Goal: Transaction & Acquisition: Purchase product/service

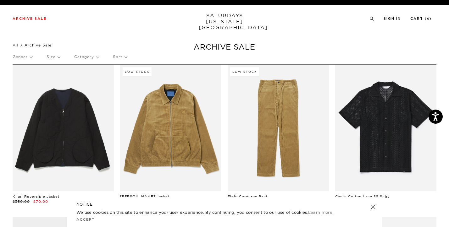
click at [59, 54] on p "Size" at bounding box center [53, 57] width 14 height 14
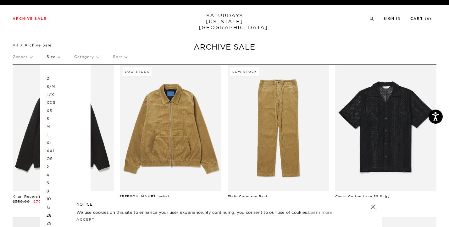
click at [49, 132] on p "L" at bounding box center [65, 135] width 38 height 8
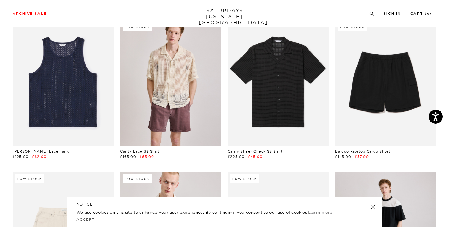
scroll to position [224, 0]
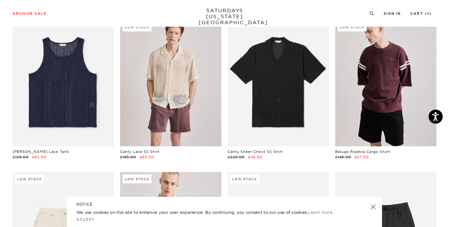
click at [373, 84] on link at bounding box center [385, 83] width 101 height 127
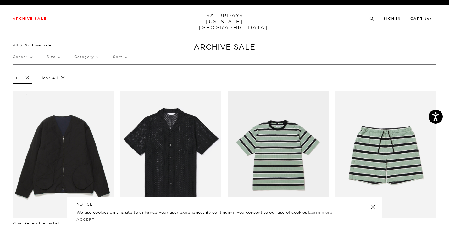
scroll to position [0, 0]
click at [52, 57] on p "Size" at bounding box center [53, 57] width 14 height 14
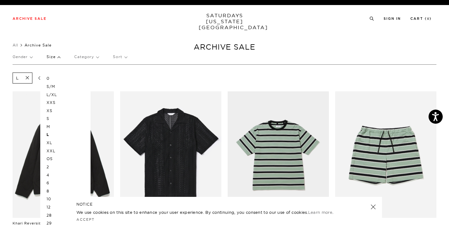
click at [50, 141] on p "XL" at bounding box center [65, 143] width 38 height 8
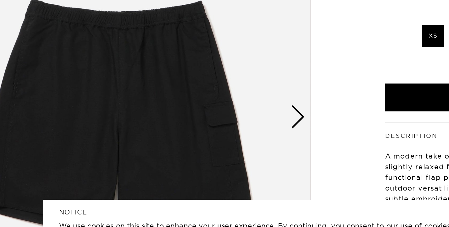
scroll to position [64, 0]
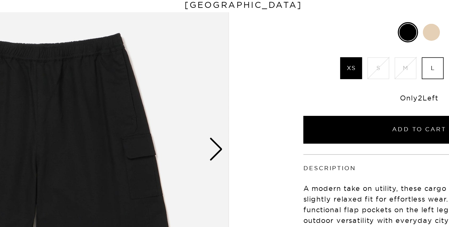
click at [213, 101] on div "Next slide" at bounding box center [217, 108] width 8 height 14
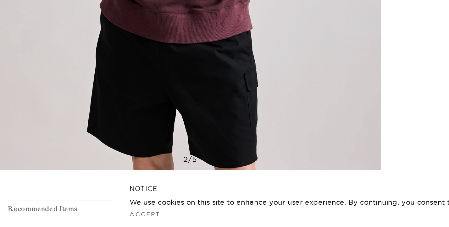
scroll to position [123, 0]
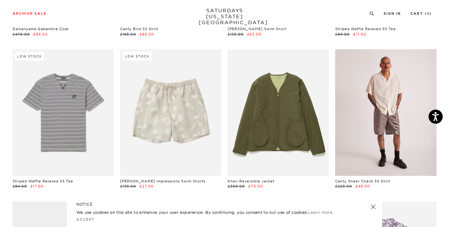
scroll to position [1260, 0]
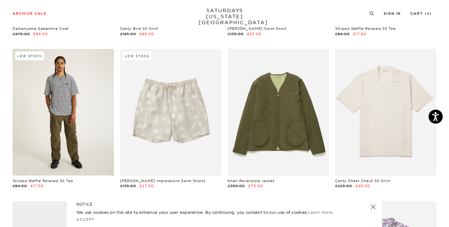
click at [77, 101] on link at bounding box center [63, 112] width 101 height 127
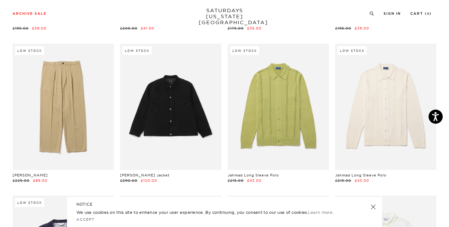
scroll to position [1726, 0]
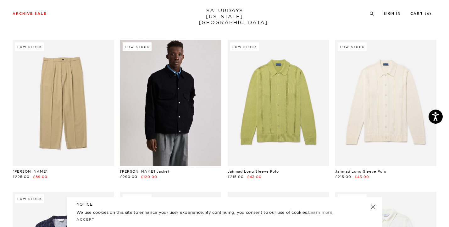
click at [176, 114] on link at bounding box center [170, 103] width 101 height 127
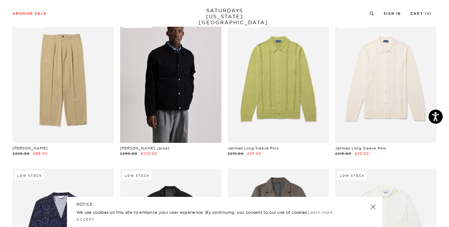
scroll to position [1751, 0]
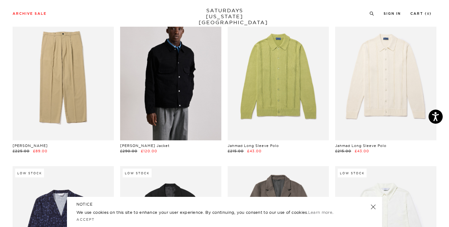
click at [189, 101] on link at bounding box center [170, 77] width 101 height 127
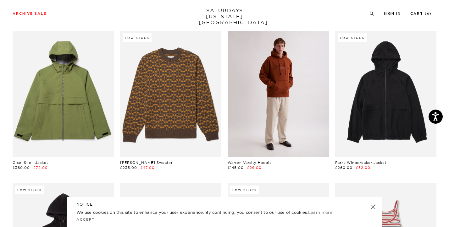
scroll to position [2191, 1]
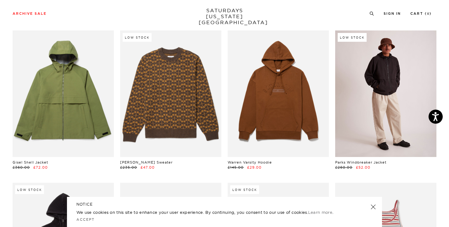
click at [370, 119] on link at bounding box center [385, 93] width 101 height 127
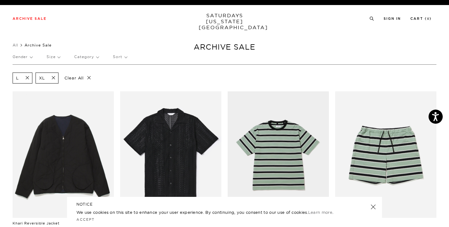
scroll to position [0, 0]
click at [92, 57] on p "Category" at bounding box center [86, 57] width 24 height 14
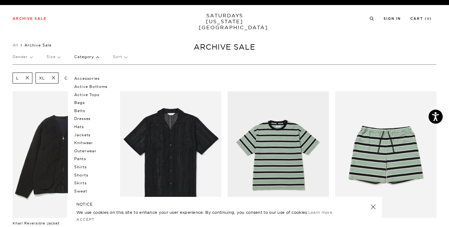
click at [29, 54] on p "Gender" at bounding box center [23, 57] width 20 height 14
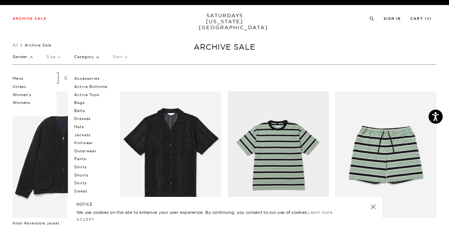
click at [20, 78] on p "Mens" at bounding box center [32, 78] width 38 height 8
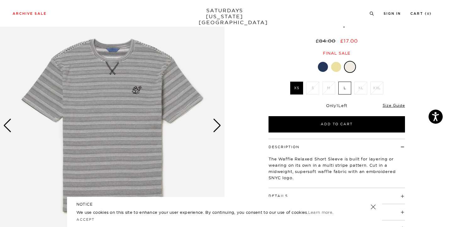
scroll to position [47, 0]
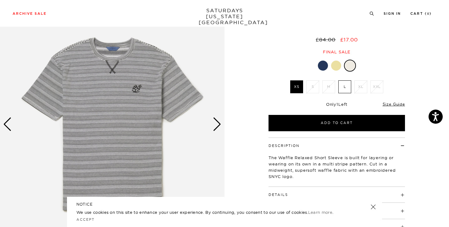
click at [218, 120] on div "Next slide" at bounding box center [217, 124] width 8 height 14
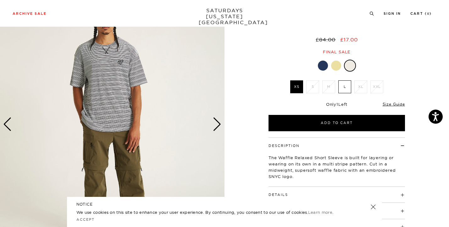
click at [218, 120] on div "Next slide" at bounding box center [217, 124] width 8 height 14
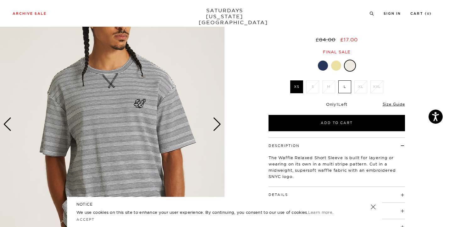
click at [218, 120] on div "Next slide" at bounding box center [217, 124] width 8 height 14
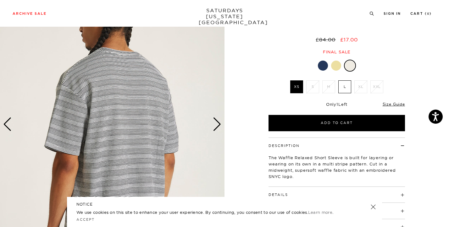
click at [218, 120] on div "Next slide" at bounding box center [217, 124] width 8 height 14
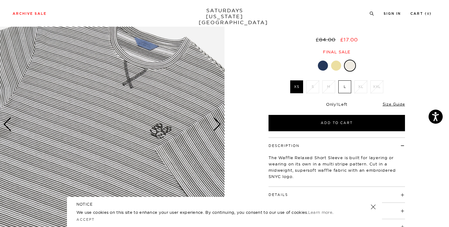
click at [218, 120] on div "Next slide" at bounding box center [217, 124] width 8 height 14
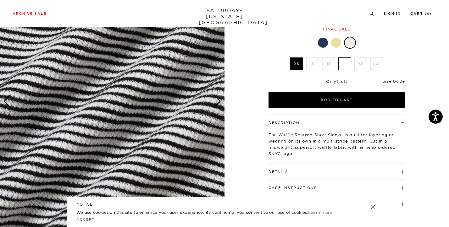
scroll to position [78, 0]
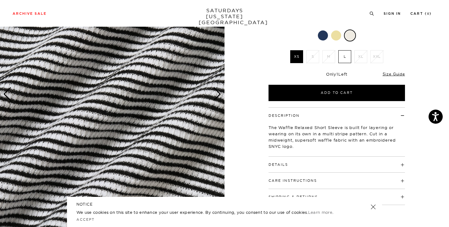
click at [220, 92] on div "Next slide" at bounding box center [217, 94] width 8 height 14
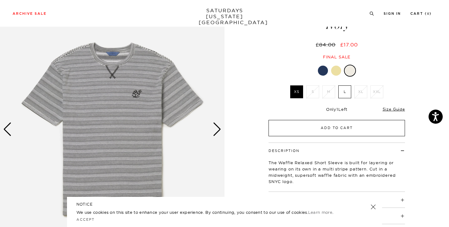
scroll to position [37, 0]
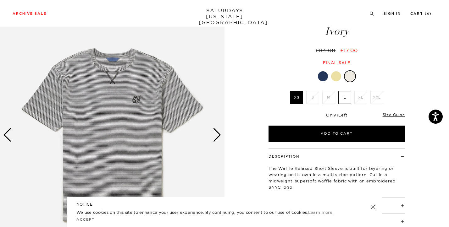
click at [221, 136] on img at bounding box center [112, 135] width 224 height 280
click at [218, 133] on div "Next slide" at bounding box center [217, 135] width 8 height 14
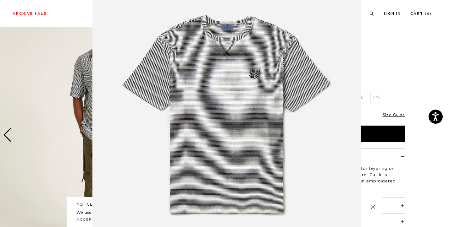
scroll to position [0, 0]
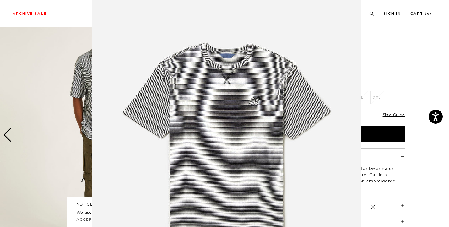
click at [51, 111] on figure at bounding box center [224, 113] width 449 height 227
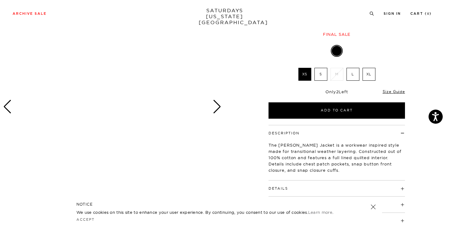
scroll to position [66, 1]
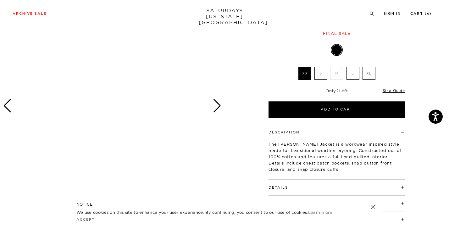
click at [216, 104] on div "Next slide" at bounding box center [217, 106] width 8 height 14
click at [5, 105] on div "Previous slide" at bounding box center [7, 106] width 8 height 14
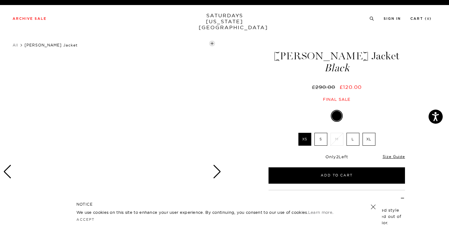
scroll to position [0, 1]
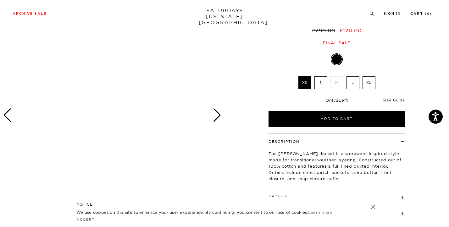
scroll to position [57, 1]
click at [215, 116] on div "Next slide" at bounding box center [217, 115] width 8 height 14
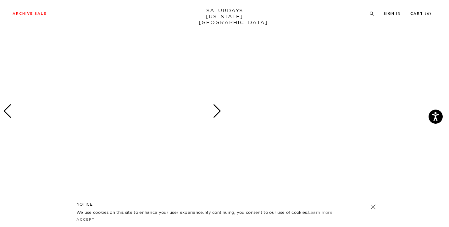
scroll to position [348, 1]
click at [373, 208] on link at bounding box center [372, 207] width 9 height 9
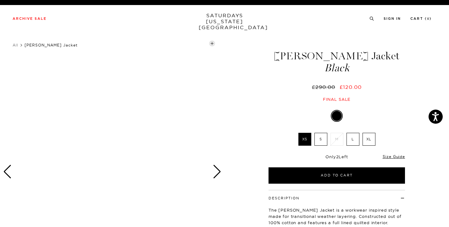
scroll to position [0, 0]
click at [218, 173] on div "Next slide" at bounding box center [217, 172] width 8 height 14
click at [352, 140] on label "L" at bounding box center [352, 139] width 13 height 13
click at [0, 0] on input "L" at bounding box center [0, 0] width 0 height 0
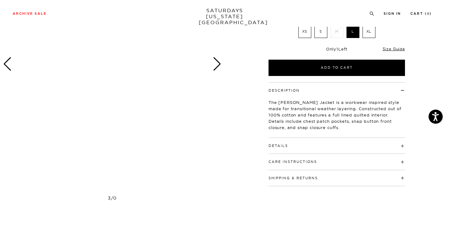
scroll to position [125, 0]
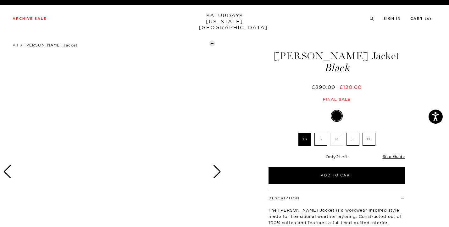
scroll to position [0, 0]
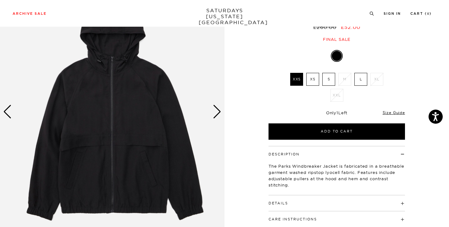
scroll to position [63, 0]
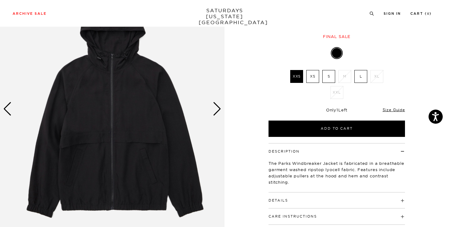
click at [220, 108] on div "Next slide" at bounding box center [217, 109] width 8 height 14
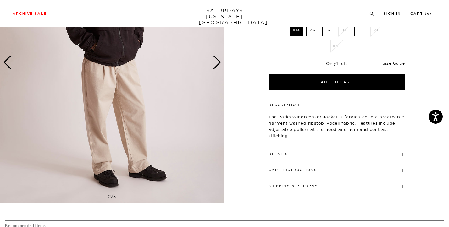
scroll to position [121, 0]
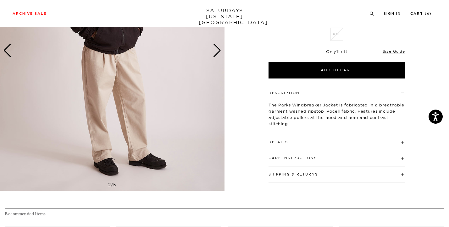
click at [304, 145] on div "Details 100% Lyocell Adjustable pulls at hood and hem Contrast stitching Model …" at bounding box center [336, 142] width 136 height 16
click at [304, 143] on h4 "Details" at bounding box center [336, 139] width 136 height 10
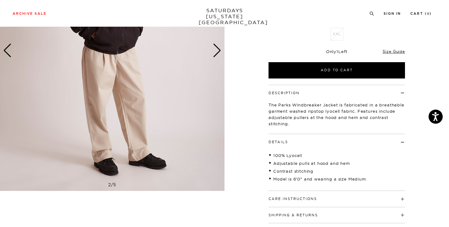
click at [304, 143] on h4 "Details" at bounding box center [336, 139] width 136 height 10
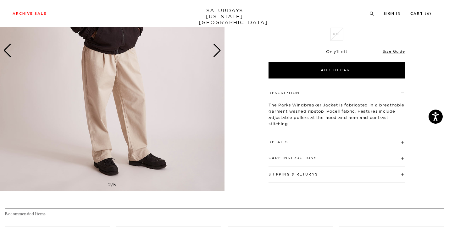
click at [300, 154] on h4 "Care Instructions" at bounding box center [336, 155] width 136 height 10
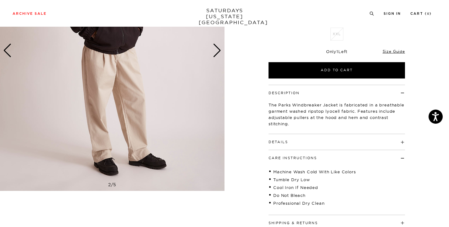
click at [300, 154] on h4 "Care Instructions" at bounding box center [336, 155] width 136 height 10
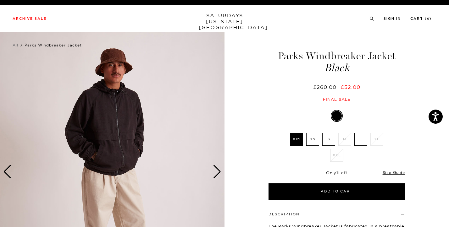
scroll to position [0, 0]
click at [216, 171] on div "Next slide" at bounding box center [217, 172] width 8 height 14
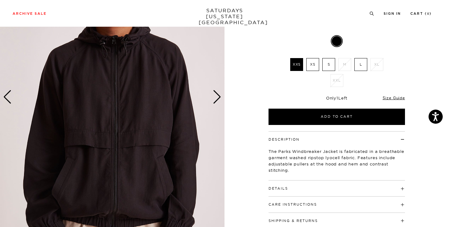
scroll to position [77, 0]
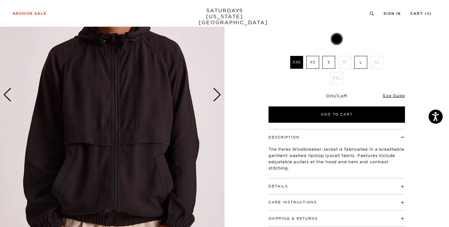
click at [217, 97] on div "Next slide" at bounding box center [217, 95] width 8 height 14
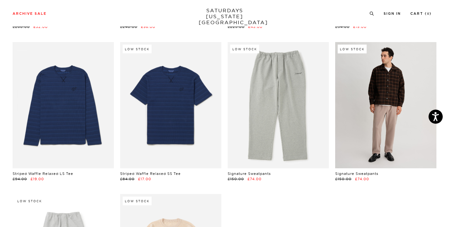
scroll to position [2327, 0]
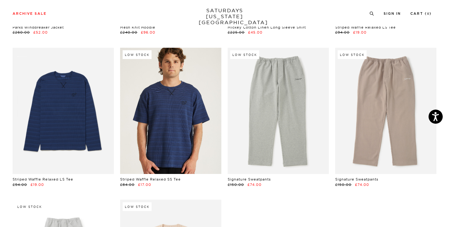
click at [163, 95] on link at bounding box center [170, 111] width 101 height 127
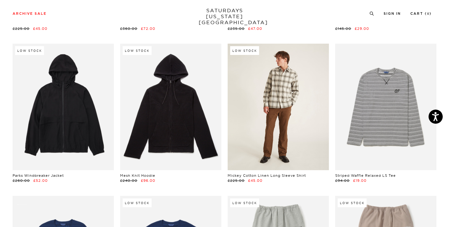
scroll to position [2170, 0]
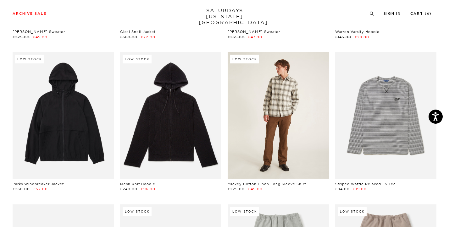
click at [272, 120] on link at bounding box center [277, 115] width 101 height 127
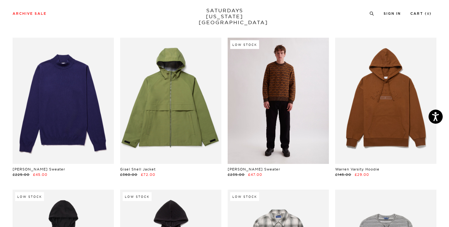
scroll to position [2053, 0]
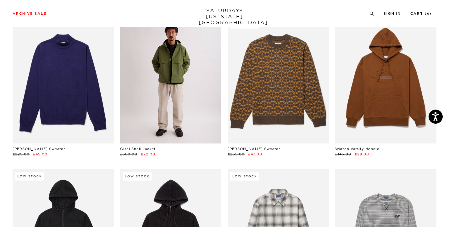
click at [184, 73] on link at bounding box center [170, 80] width 101 height 127
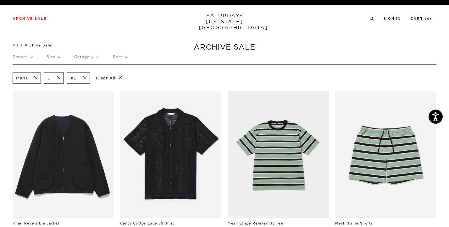
scroll to position [0, 0]
click at [59, 76] on span at bounding box center [56, 78] width 13 height 6
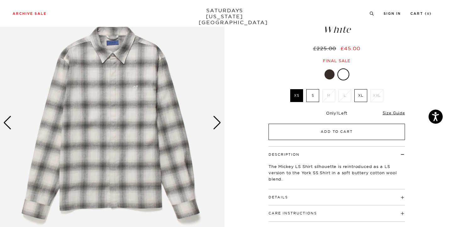
scroll to position [50, 0]
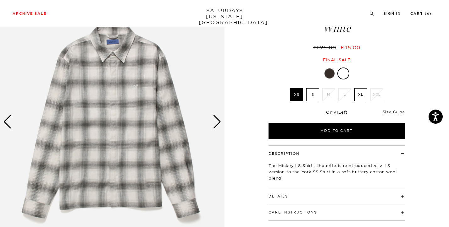
click at [220, 121] on div "Next slide" at bounding box center [217, 122] width 8 height 14
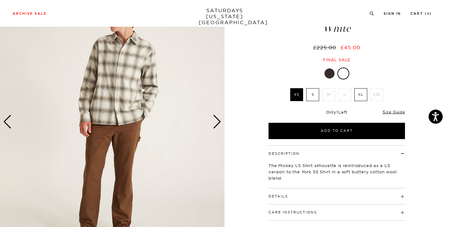
click at [220, 121] on div "Next slide" at bounding box center [217, 122] width 8 height 14
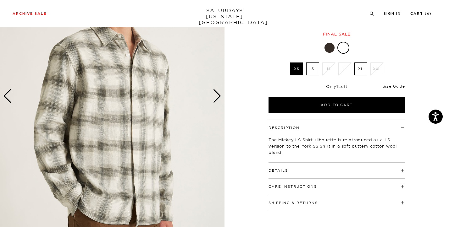
scroll to position [73, 0]
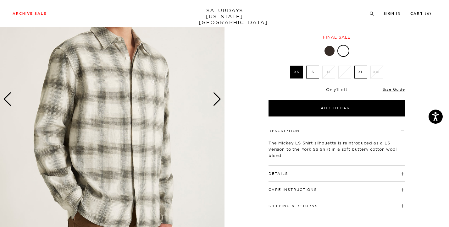
click at [219, 101] on div "Next slide" at bounding box center [217, 99] width 8 height 14
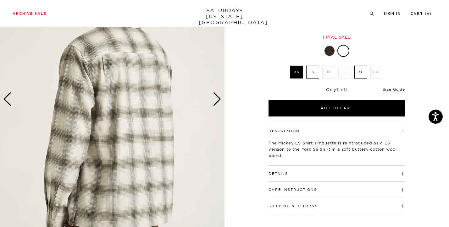
click at [219, 101] on div "Next slide" at bounding box center [217, 99] width 8 height 14
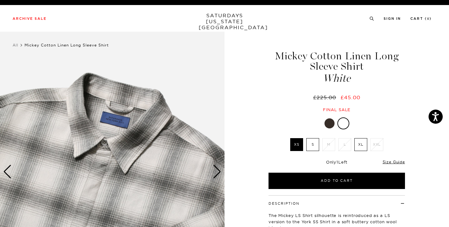
scroll to position [0, 0]
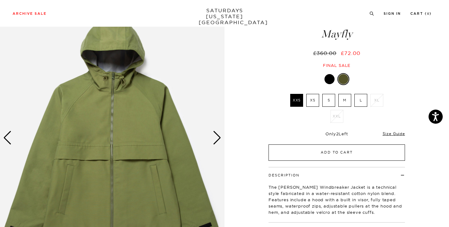
scroll to position [68, 1]
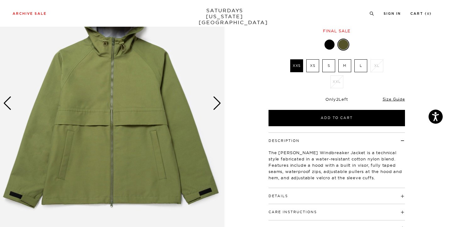
click at [216, 101] on div "Next slide" at bounding box center [217, 103] width 8 height 14
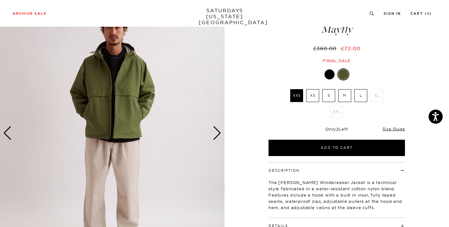
scroll to position [38, 1]
click at [215, 135] on div "Next slide" at bounding box center [217, 134] width 8 height 14
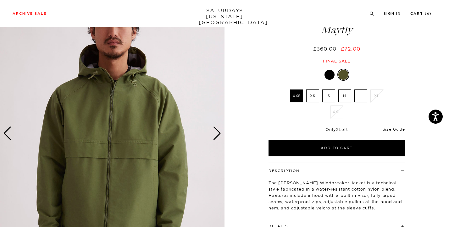
click at [215, 135] on div "Next slide" at bounding box center [217, 134] width 8 height 14
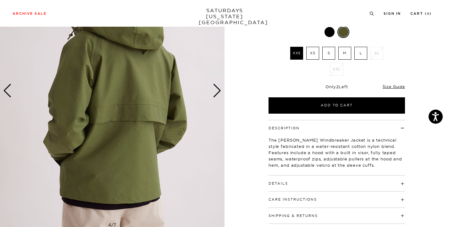
scroll to position [82, 1]
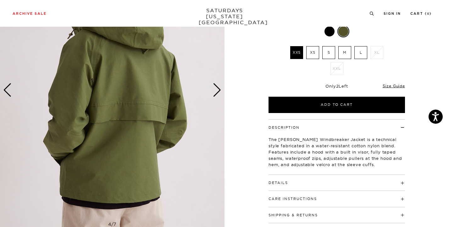
click at [342, 181] on h4 "Details" at bounding box center [336, 180] width 136 height 10
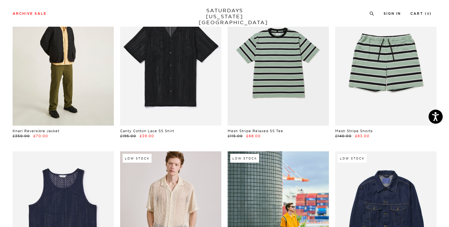
scroll to position [93, 1]
click at [63, 55] on link at bounding box center [63, 62] width 101 height 127
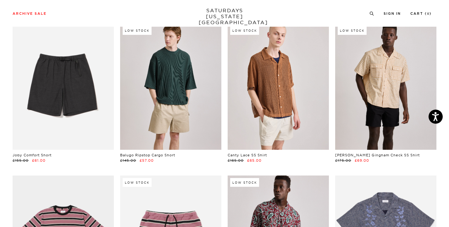
scroll to position [524, 1]
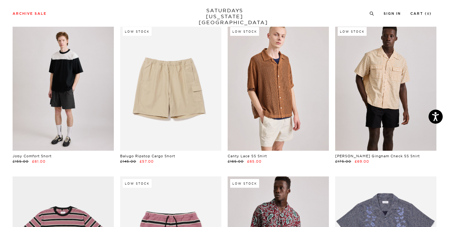
click at [92, 96] on link at bounding box center [63, 87] width 101 height 127
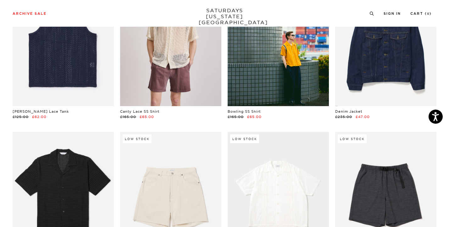
scroll to position [258, 1]
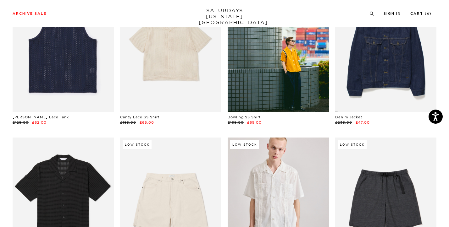
click at [187, 77] on link at bounding box center [170, 49] width 101 height 127
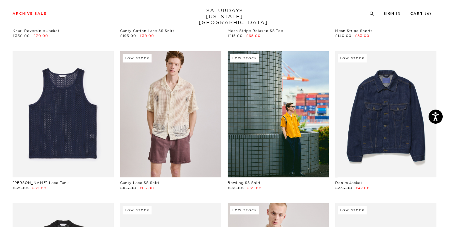
scroll to position [191, 1]
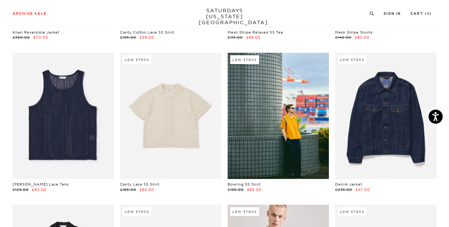
click at [187, 98] on link at bounding box center [170, 116] width 101 height 127
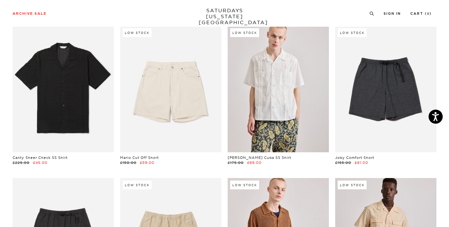
scroll to position [371, 1]
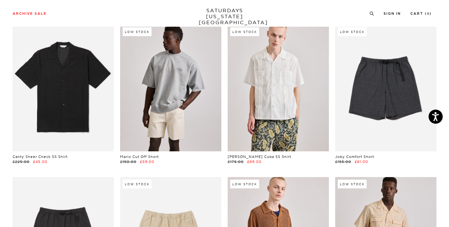
click at [210, 107] on link at bounding box center [170, 88] width 101 height 127
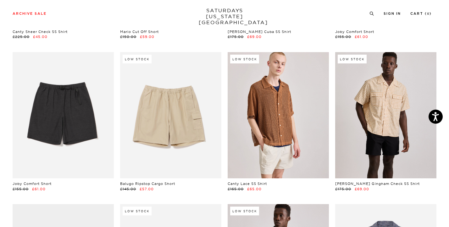
scroll to position [497, 1]
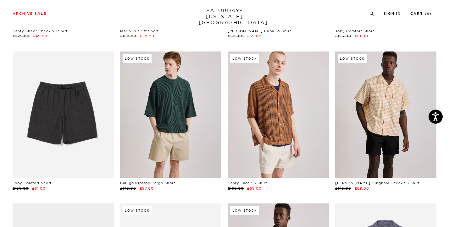
click at [176, 118] on link at bounding box center [170, 115] width 101 height 127
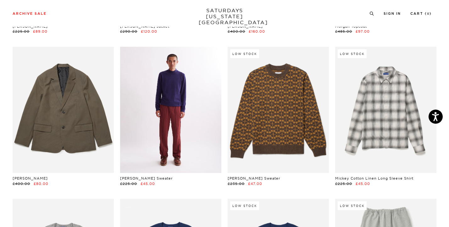
scroll to position [1414, 1]
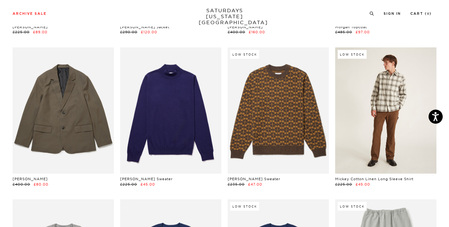
click at [396, 91] on link at bounding box center [385, 110] width 101 height 127
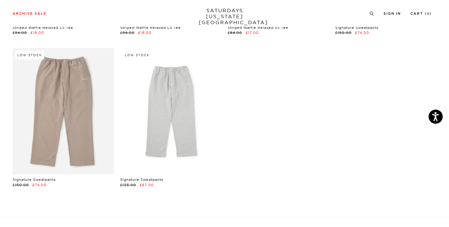
scroll to position [1712, 0]
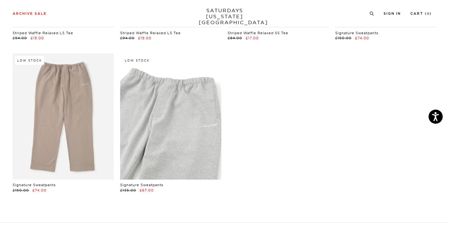
click at [157, 101] on link at bounding box center [170, 116] width 101 height 127
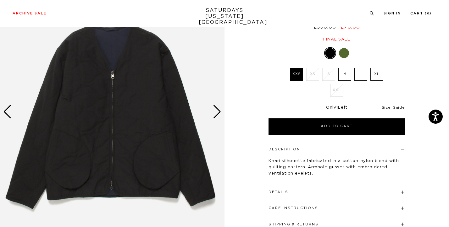
scroll to position [63, 0]
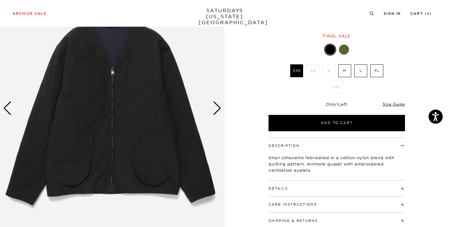
click at [219, 109] on div "Next slide" at bounding box center [217, 108] width 8 height 14
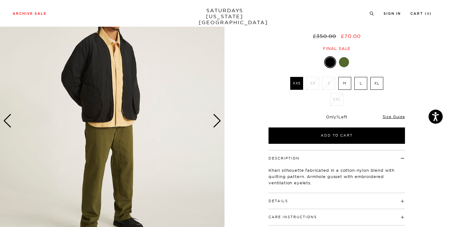
scroll to position [47, 0]
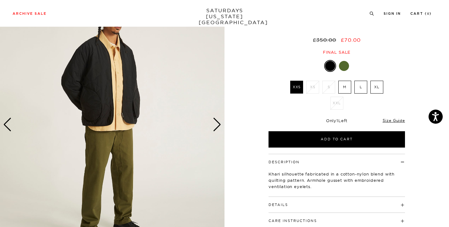
click at [217, 123] on div "Next slide" at bounding box center [217, 125] width 8 height 14
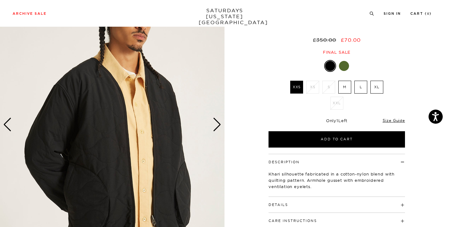
click at [217, 123] on div "Next slide" at bounding box center [217, 125] width 8 height 14
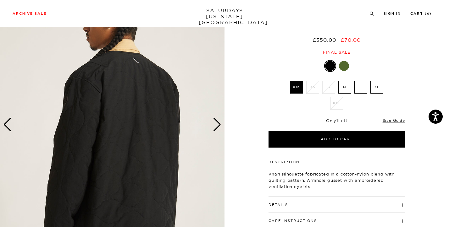
scroll to position [64, 0]
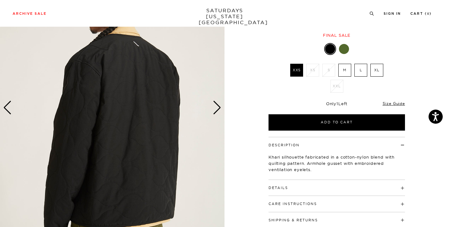
click at [216, 107] on div "Next slide" at bounding box center [217, 108] width 8 height 14
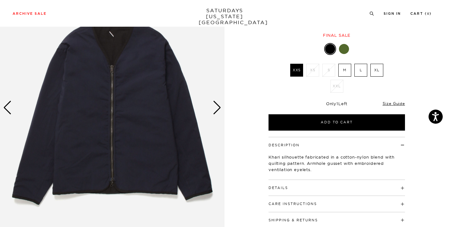
click at [216, 107] on div "Next slide" at bounding box center [217, 108] width 8 height 14
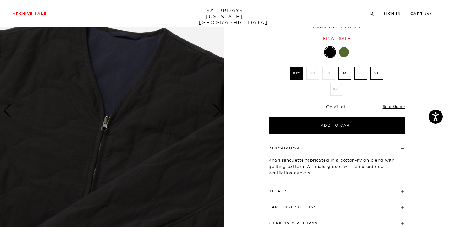
scroll to position [59, 0]
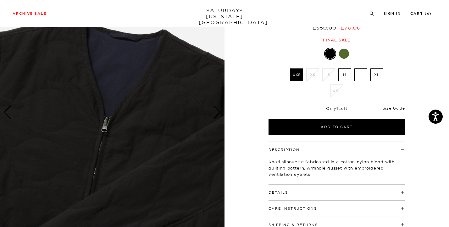
click at [11, 111] on div "Previous slide" at bounding box center [7, 113] width 8 height 14
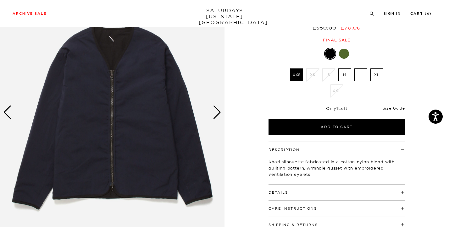
click at [216, 110] on div "Next slide" at bounding box center [217, 113] width 8 height 14
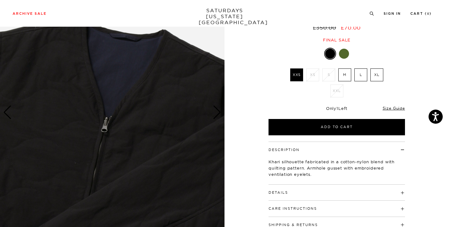
click at [216, 110] on div "Next slide" at bounding box center [217, 113] width 8 height 14
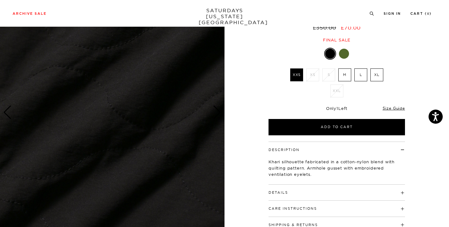
click at [216, 110] on div "Next slide" at bounding box center [217, 113] width 8 height 14
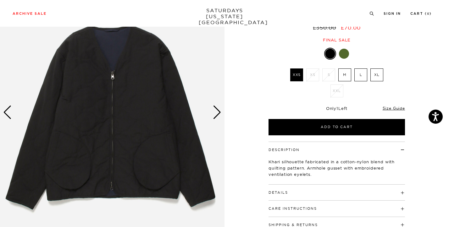
click at [216, 110] on div "Next slide" at bounding box center [217, 113] width 8 height 14
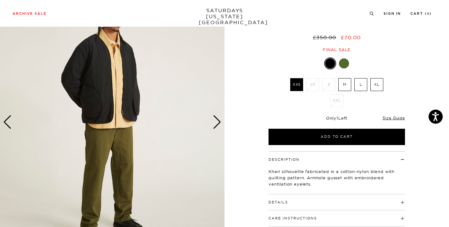
scroll to position [51, 0]
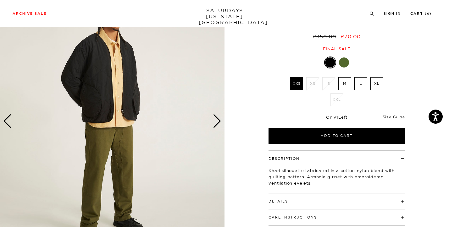
click at [218, 119] on div "Next slide" at bounding box center [217, 121] width 8 height 14
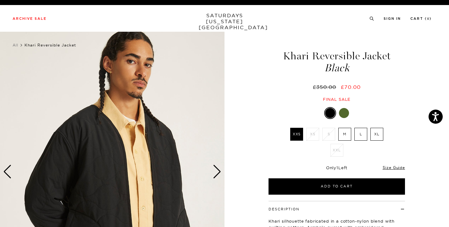
scroll to position [0, 0]
click at [374, 135] on label "XL" at bounding box center [376, 134] width 13 height 13
click at [0, 0] on input "XL" at bounding box center [0, 0] width 0 height 0
click at [391, 167] on link "Size Guide" at bounding box center [393, 167] width 22 height 5
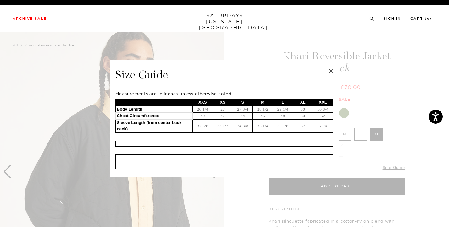
click at [330, 71] on link at bounding box center [330, 70] width 9 height 9
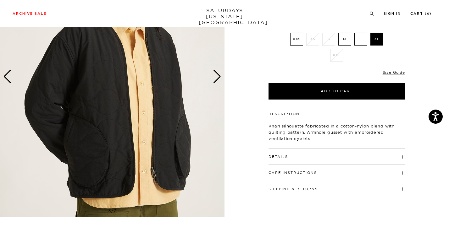
scroll to position [131, 0]
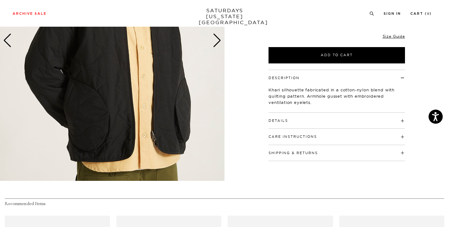
click at [319, 118] on h4 "Details" at bounding box center [336, 118] width 136 height 10
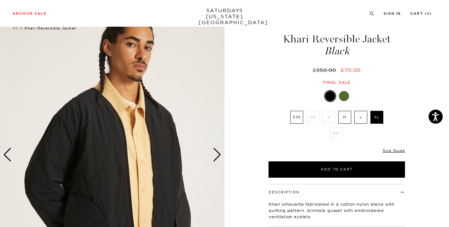
scroll to position [21, 1]
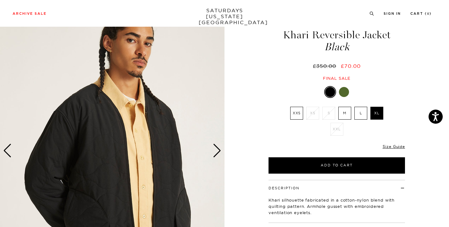
click at [217, 150] on div "Next slide" at bounding box center [217, 151] width 8 height 14
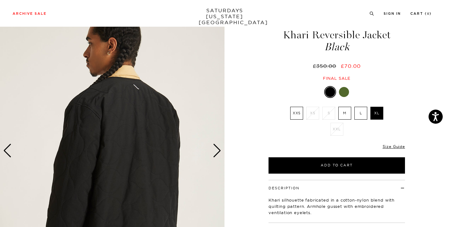
click at [217, 150] on div "Next slide" at bounding box center [217, 151] width 8 height 14
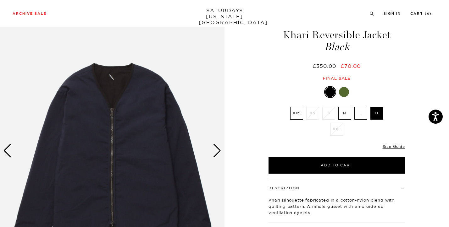
click at [217, 150] on div "Next slide" at bounding box center [217, 151] width 8 height 14
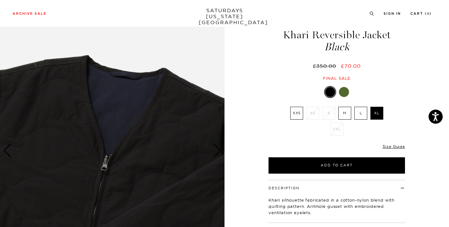
click at [11, 144] on img at bounding box center [112, 151] width 224 height 280
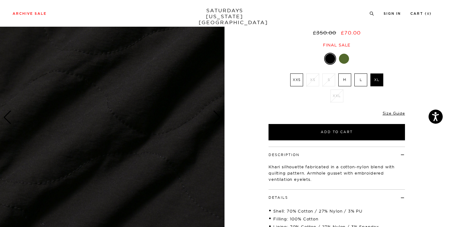
scroll to position [55, 1]
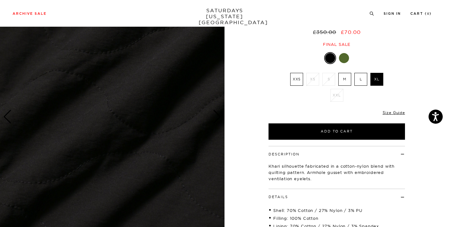
click at [6, 118] on div "Previous slide" at bounding box center [7, 117] width 8 height 14
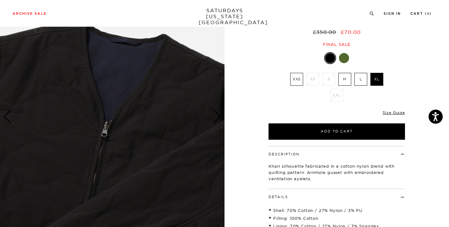
click at [6, 118] on div "Previous slide" at bounding box center [7, 117] width 8 height 14
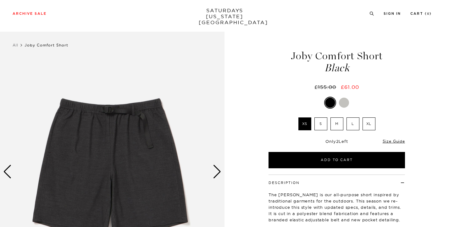
scroll to position [66, 0]
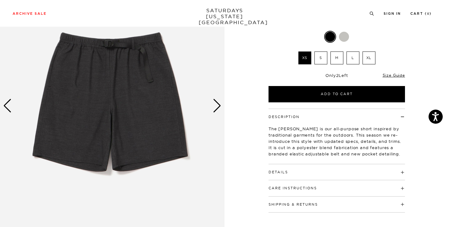
click at [219, 106] on div "Next slide" at bounding box center [217, 106] width 8 height 14
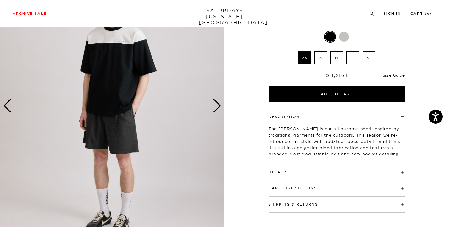
click at [219, 106] on div "Next slide" at bounding box center [217, 106] width 8 height 14
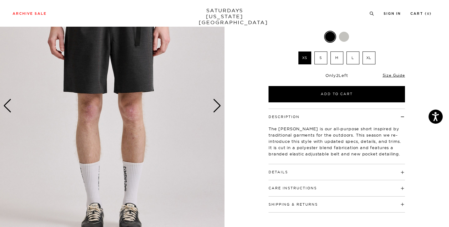
click at [219, 106] on div "Next slide" at bounding box center [217, 106] width 8 height 14
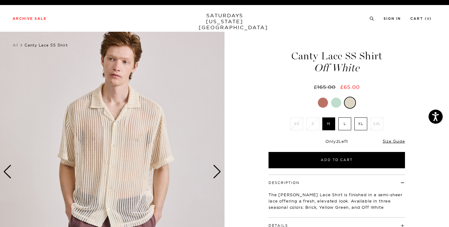
click at [218, 170] on div "Next slide" at bounding box center [217, 172] width 8 height 14
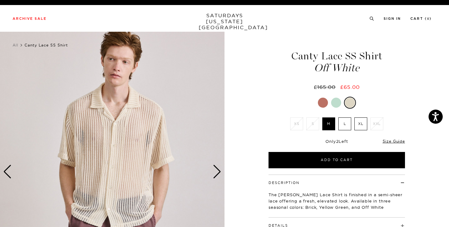
click at [218, 170] on div "Next slide" at bounding box center [217, 172] width 8 height 14
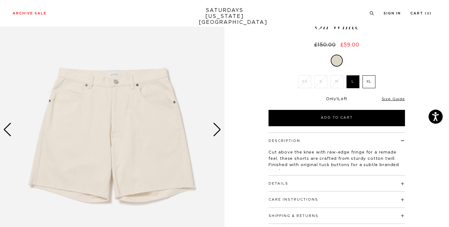
scroll to position [45, 0]
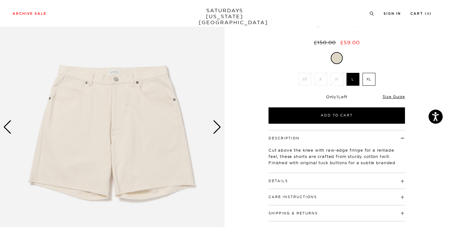
click at [222, 128] on img at bounding box center [112, 127] width 224 height 280
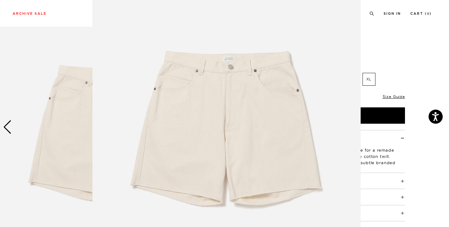
scroll to position [0, 0]
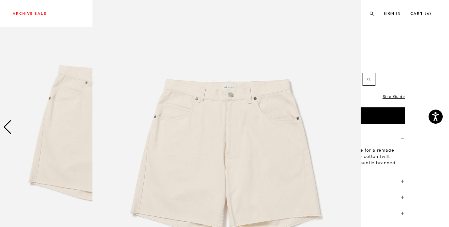
click at [396, 56] on figure at bounding box center [224, 113] width 449 height 227
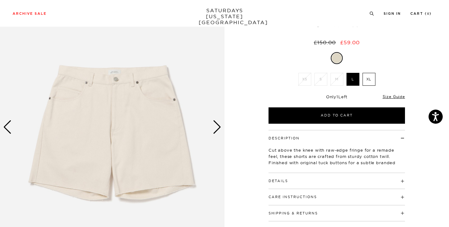
click at [219, 126] on div "Next slide" at bounding box center [217, 127] width 8 height 14
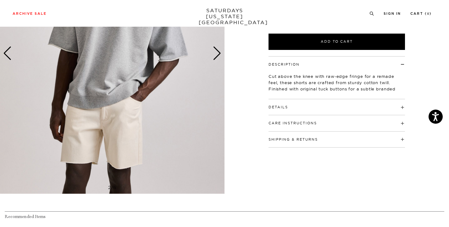
scroll to position [122, 0]
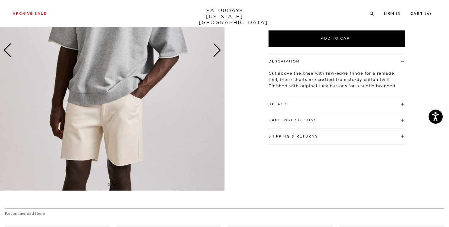
click at [346, 103] on h4 "Details" at bounding box center [336, 101] width 136 height 10
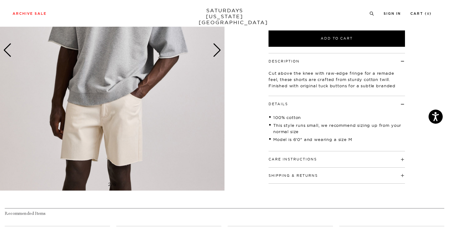
click at [346, 155] on h4 "Care Instructions" at bounding box center [336, 156] width 136 height 10
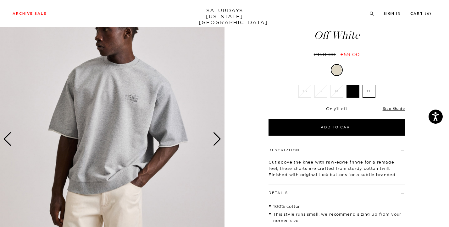
scroll to position [19, 0]
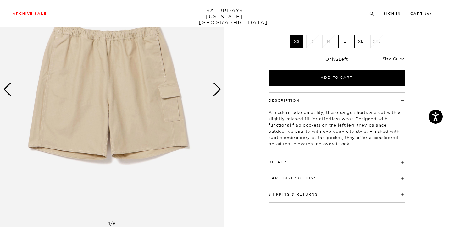
scroll to position [80, 0]
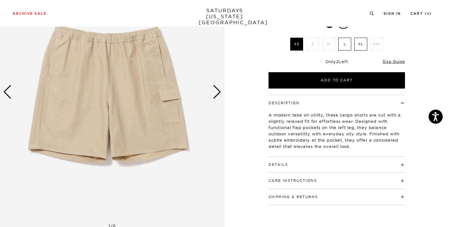
click at [299, 162] on h4 "Details" at bounding box center [336, 162] width 136 height 10
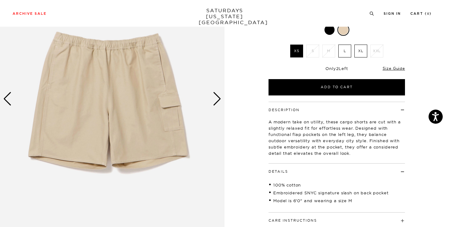
scroll to position [0, 0]
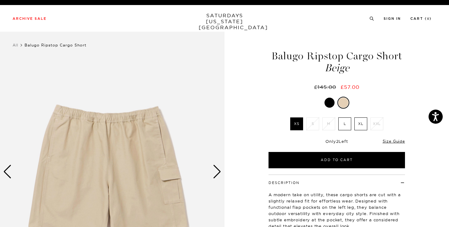
click at [359, 123] on label "XL" at bounding box center [360, 123] width 13 height 13
click at [0, 0] on input "XL" at bounding box center [0, 0] width 0 height 0
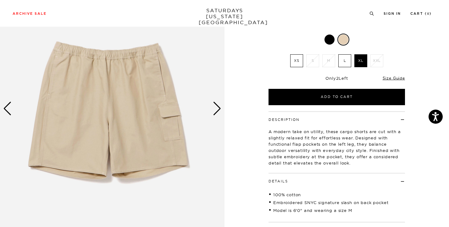
scroll to position [66, 0]
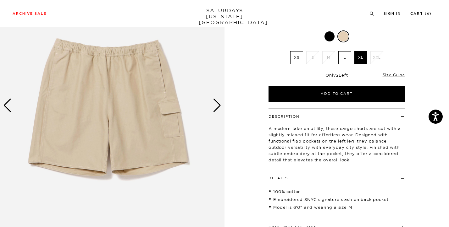
click at [219, 104] on div "Next slide" at bounding box center [217, 106] width 8 height 14
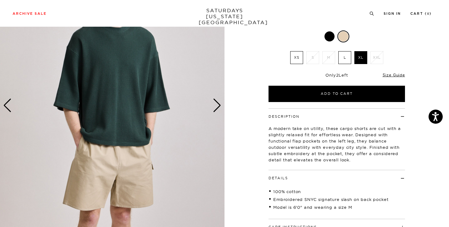
click at [219, 104] on div "Next slide" at bounding box center [217, 106] width 8 height 14
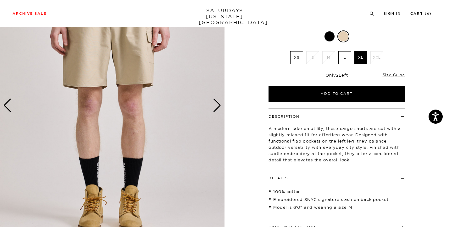
click at [219, 104] on div "Next slide" at bounding box center [217, 106] width 8 height 14
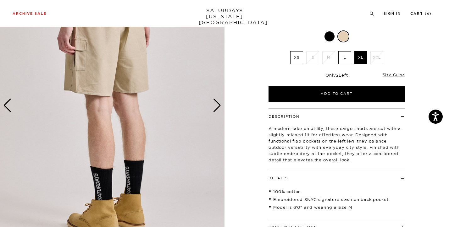
click at [217, 107] on div "Next slide" at bounding box center [217, 106] width 8 height 14
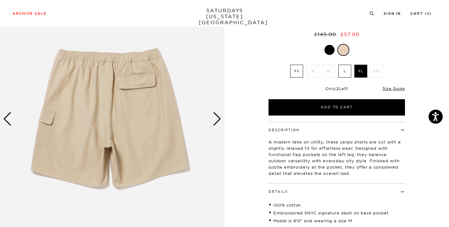
scroll to position [52, 0]
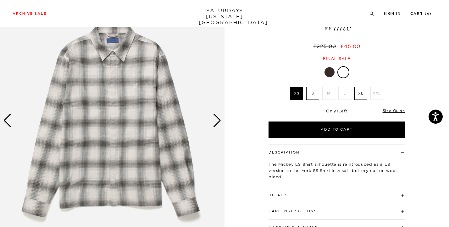
scroll to position [52, 0]
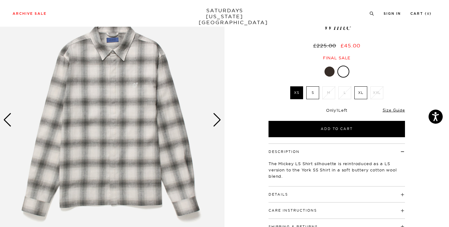
click at [217, 124] on div "Next slide" at bounding box center [217, 120] width 8 height 14
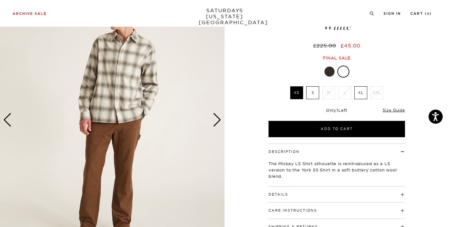
click at [217, 124] on div "Next slide" at bounding box center [217, 120] width 8 height 14
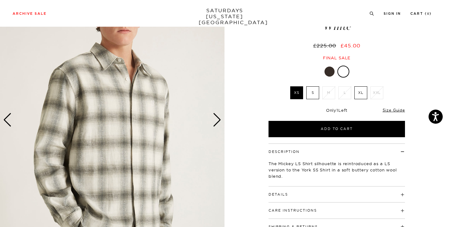
click at [217, 124] on div "Next slide" at bounding box center [217, 120] width 8 height 14
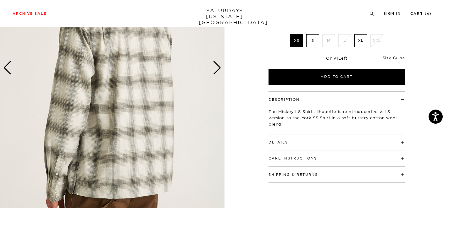
scroll to position [114, 0]
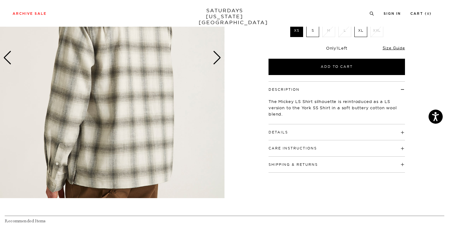
click at [216, 60] on div "Next slide" at bounding box center [217, 58] width 8 height 14
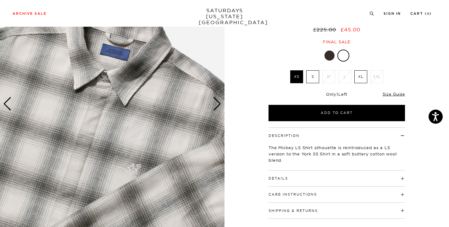
scroll to position [25, 0]
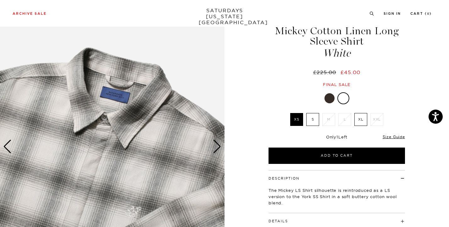
click at [216, 145] on div "Next slide" at bounding box center [217, 147] width 8 height 14
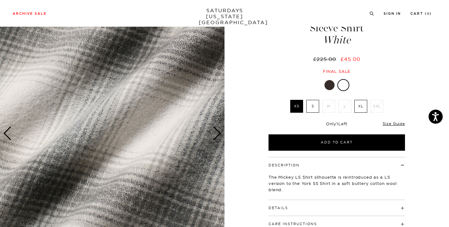
scroll to position [39, 1]
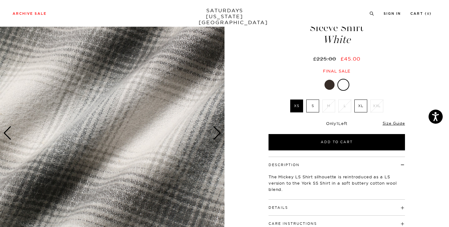
click at [217, 134] on div "Next slide" at bounding box center [217, 133] width 8 height 14
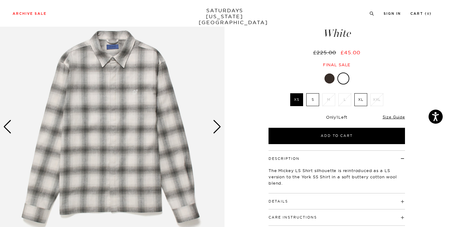
scroll to position [48, 1]
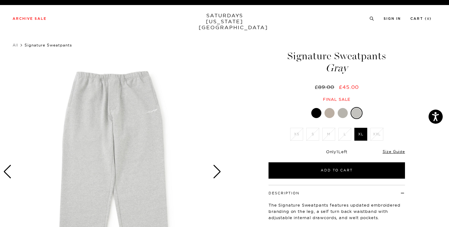
click at [346, 114] on div at bounding box center [342, 113] width 10 height 10
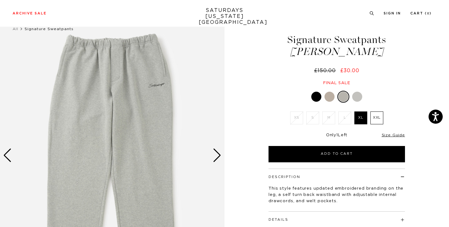
scroll to position [23, 0]
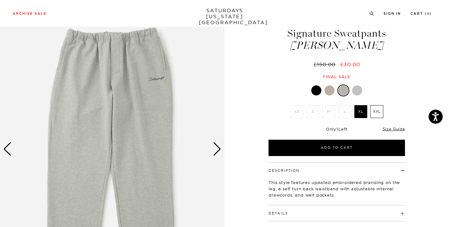
click at [327, 90] on div at bounding box center [329, 90] width 10 height 10
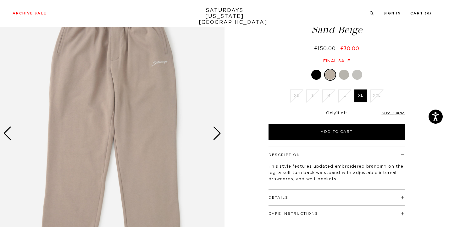
scroll to position [40, 0]
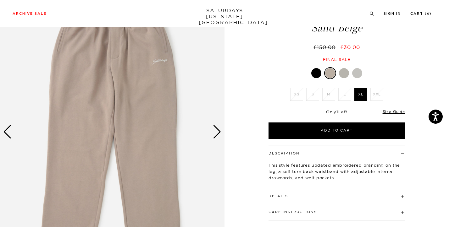
click at [317, 72] on div at bounding box center [316, 73] width 10 height 10
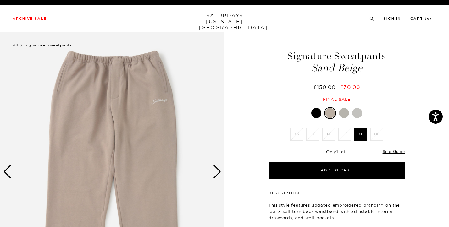
scroll to position [0, 0]
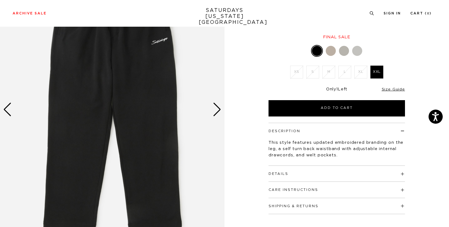
scroll to position [81, 0]
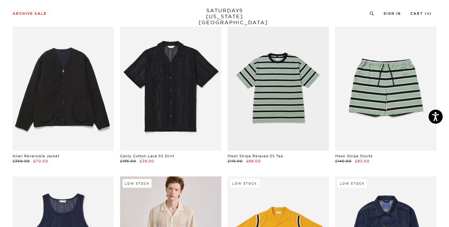
scroll to position [67, 0]
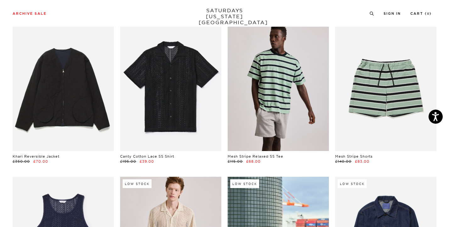
click at [275, 99] on link at bounding box center [277, 87] width 101 height 127
click at [255, 111] on link at bounding box center [277, 87] width 101 height 127
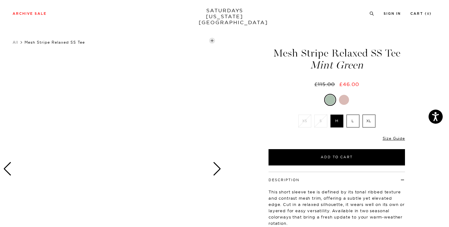
scroll to position [38, 0]
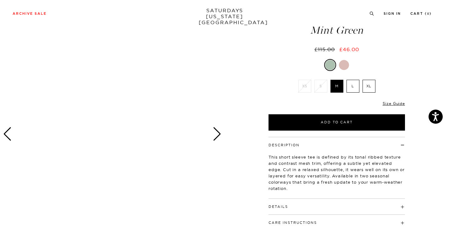
click at [350, 89] on label "L" at bounding box center [352, 86] width 13 height 13
click at [0, 0] on input "L" at bounding box center [0, 0] width 0 height 0
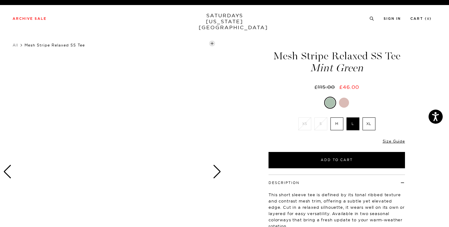
scroll to position [0, 0]
click at [8, 176] on div "Previous slide" at bounding box center [7, 172] width 8 height 14
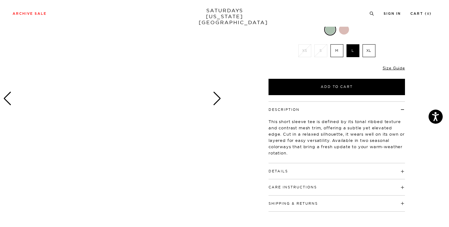
scroll to position [88, 0]
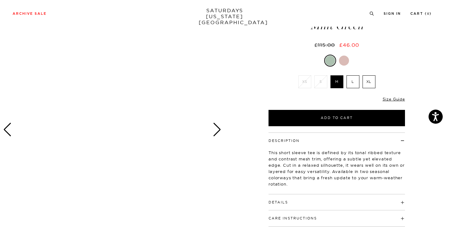
scroll to position [42, 0]
click at [343, 63] on div at bounding box center [344, 61] width 10 height 10
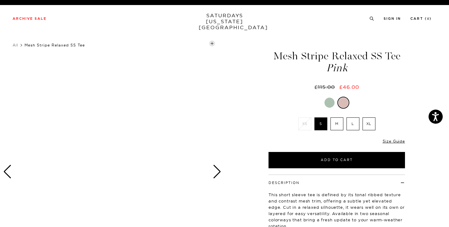
click at [328, 100] on div at bounding box center [329, 103] width 10 height 10
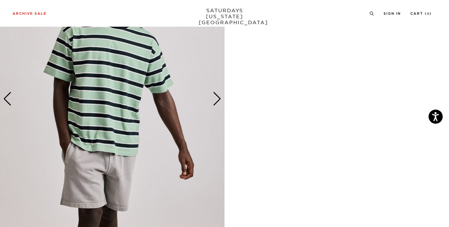
scroll to position [910, 0]
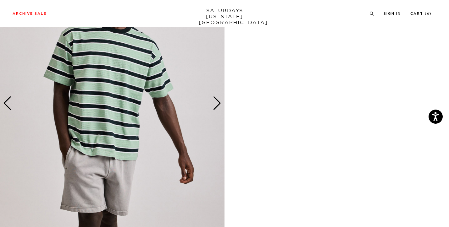
click at [220, 102] on div "Next slide" at bounding box center [217, 103] width 8 height 14
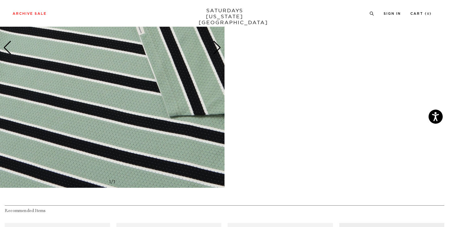
scroll to position [1449, 0]
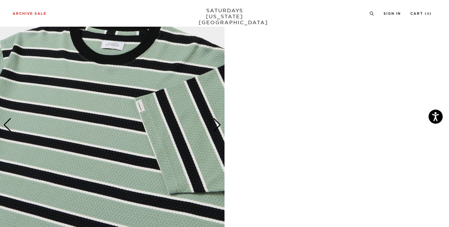
click at [216, 123] on div "Next slide" at bounding box center [217, 125] width 8 height 14
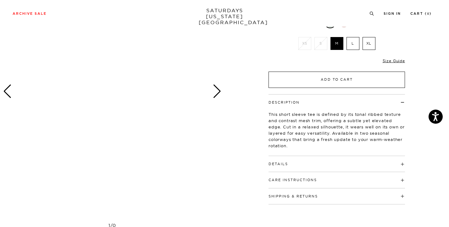
scroll to position [86, 0]
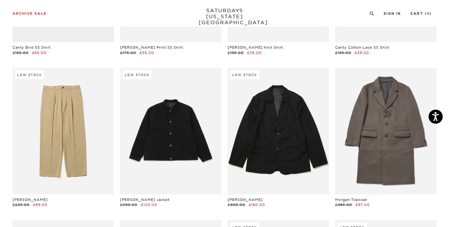
scroll to position [1241, 0]
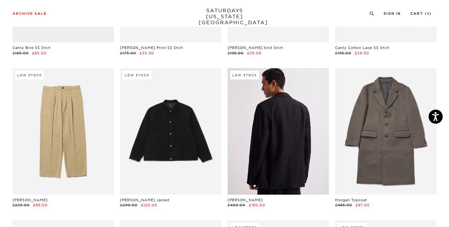
click at [300, 140] on link at bounding box center [277, 131] width 101 height 127
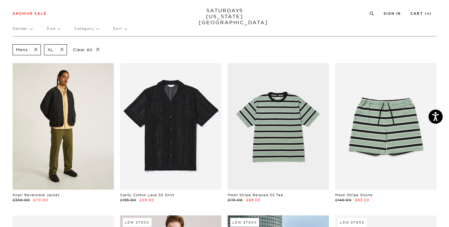
scroll to position [44, 0]
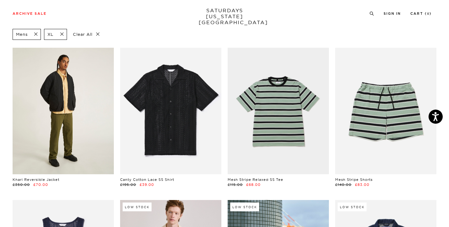
click at [68, 134] on link at bounding box center [63, 111] width 101 height 127
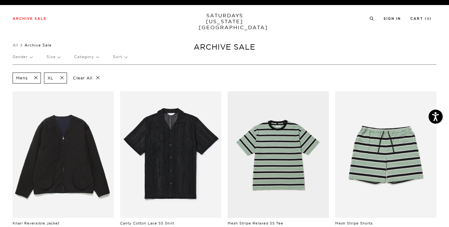
scroll to position [0, 0]
click at [226, 22] on link "SATURDAYS NEW YORK CITY" at bounding box center [225, 22] width 52 height 18
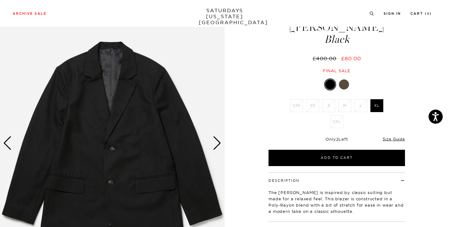
scroll to position [29, 0]
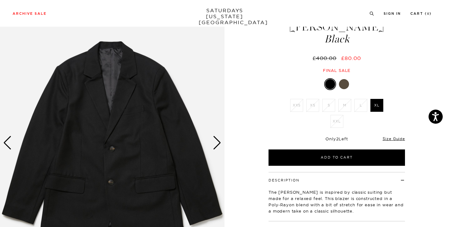
click at [216, 143] on div "Next slide" at bounding box center [217, 143] width 8 height 14
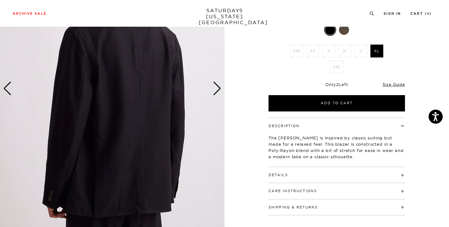
scroll to position [84, 0]
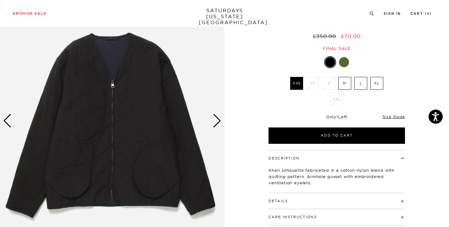
scroll to position [62, 0]
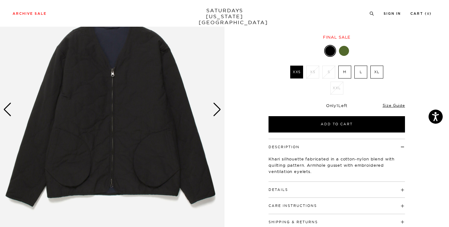
click at [374, 72] on label "XL" at bounding box center [376, 72] width 13 height 13
click at [0, 0] on input "XL" at bounding box center [0, 0] width 0 height 0
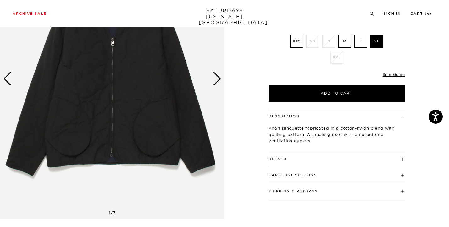
scroll to position [93, 0]
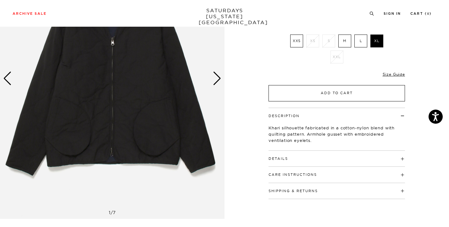
click at [333, 90] on button "Add to Cart" at bounding box center [336, 93] width 136 height 16
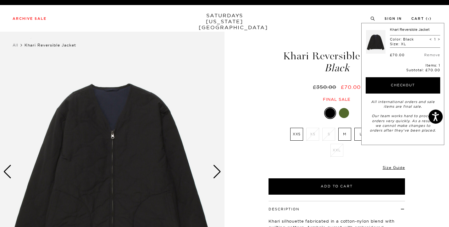
scroll to position [0, 0]
click at [279, 53] on h1 "Khari Reversible Jacket Black" at bounding box center [336, 62] width 138 height 22
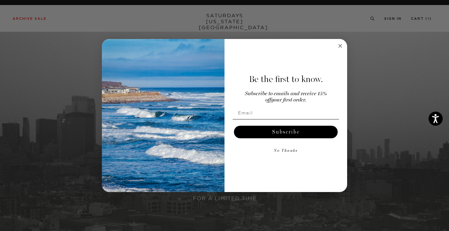
click at [339, 45] on icon "Close dialog" at bounding box center [339, 45] width 3 height 3
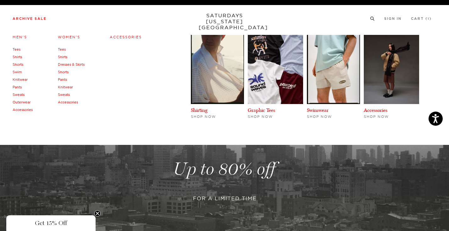
click at [22, 108] on link "Accessories" at bounding box center [23, 109] width 20 height 4
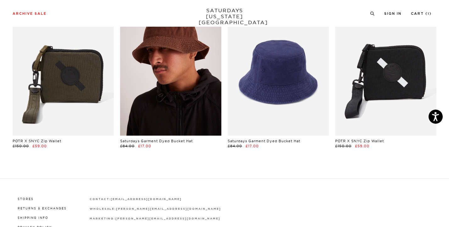
scroll to position [61, 0]
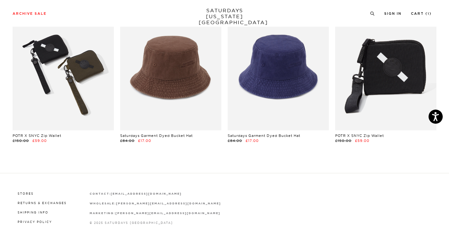
click at [74, 89] on link at bounding box center [63, 67] width 101 height 127
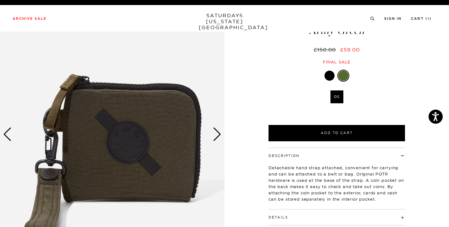
scroll to position [55, 0]
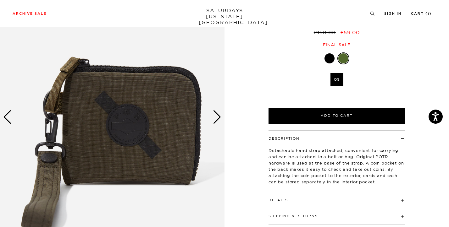
click at [219, 117] on div "Next slide" at bounding box center [217, 117] width 8 height 14
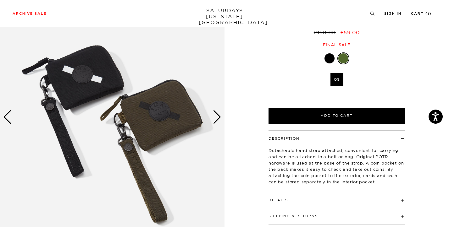
click at [219, 117] on div "Next slide" at bounding box center [217, 117] width 8 height 14
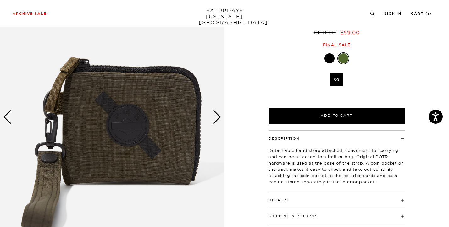
click at [219, 117] on div "Next slide" at bounding box center [217, 117] width 8 height 14
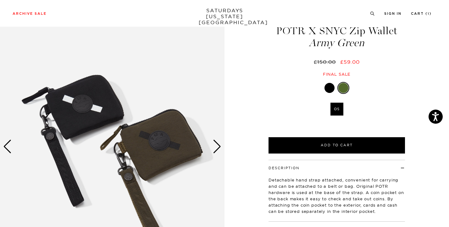
scroll to position [0, 0]
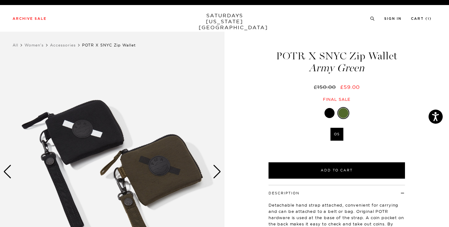
click at [218, 170] on div "Next slide" at bounding box center [217, 172] width 8 height 14
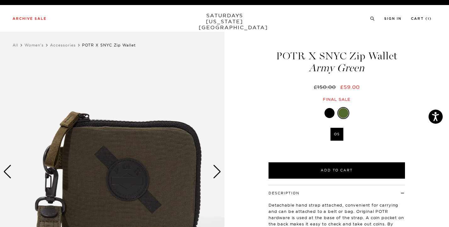
click at [218, 170] on div "Next slide" at bounding box center [217, 172] width 8 height 14
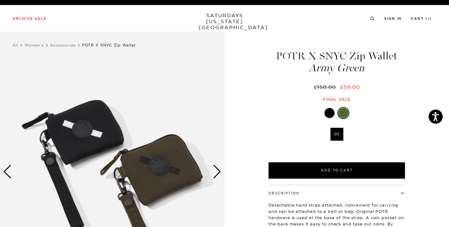
click at [328, 111] on div at bounding box center [329, 113] width 10 height 10
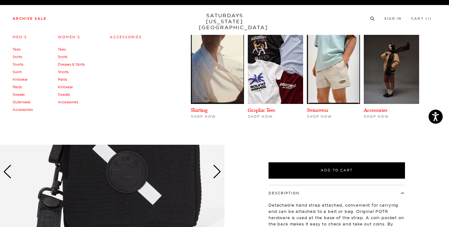
click at [16, 103] on link "Outerwear" at bounding box center [22, 102] width 18 height 4
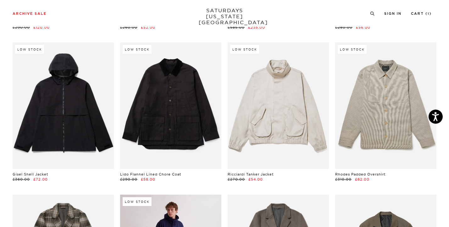
scroll to position [630, 0]
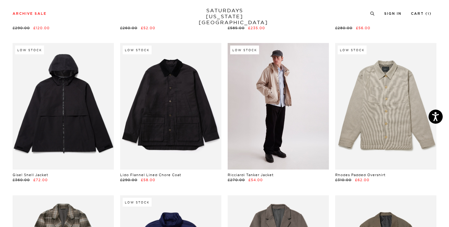
click at [279, 102] on link at bounding box center [277, 106] width 101 height 127
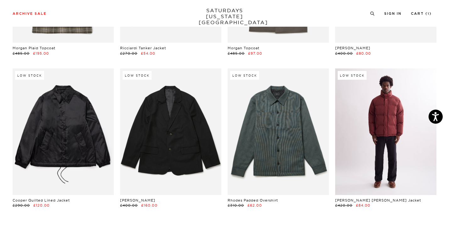
scroll to position [905, 0]
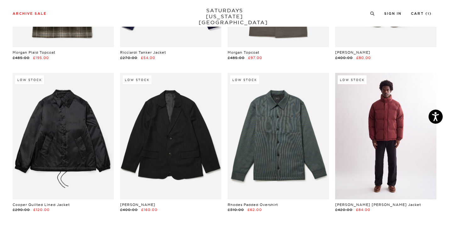
click at [370, 139] on link at bounding box center [385, 136] width 101 height 127
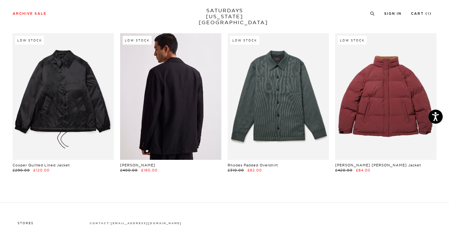
scroll to position [941, 0]
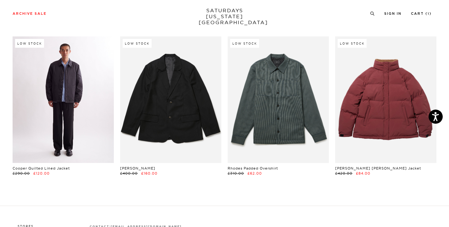
click at [73, 101] on link at bounding box center [63, 99] width 101 height 127
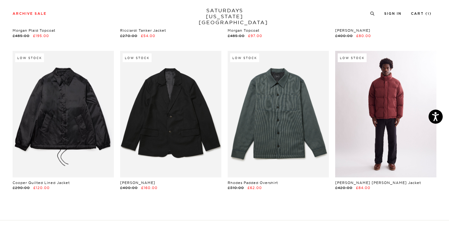
scroll to position [926, 0]
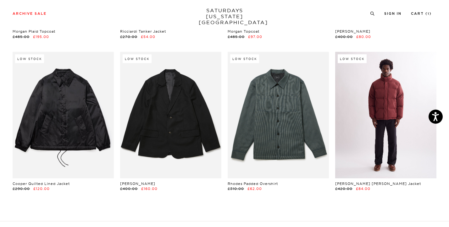
click at [368, 124] on link at bounding box center [385, 115] width 101 height 127
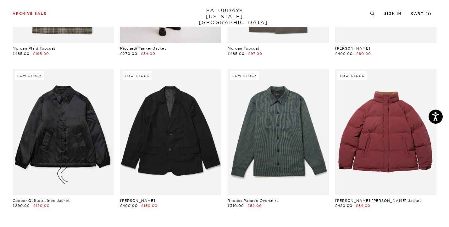
scroll to position [911, 0]
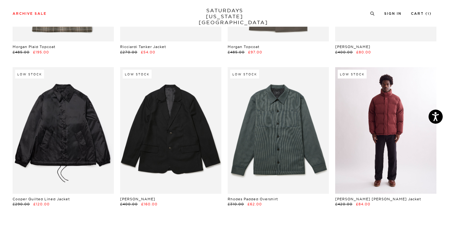
click at [378, 118] on link at bounding box center [385, 130] width 101 height 127
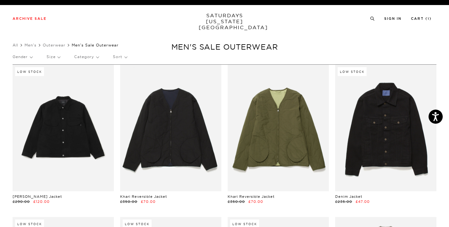
scroll to position [0, 0]
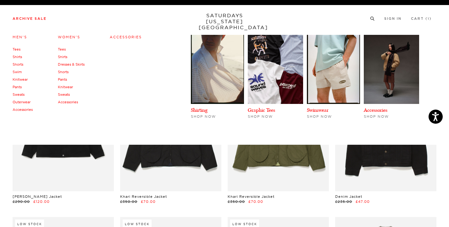
click at [38, 17] on link "Archive Sale" at bounding box center [30, 18] width 34 height 3
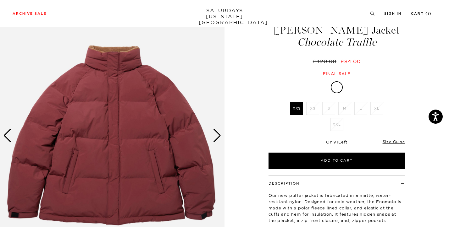
scroll to position [38, 0]
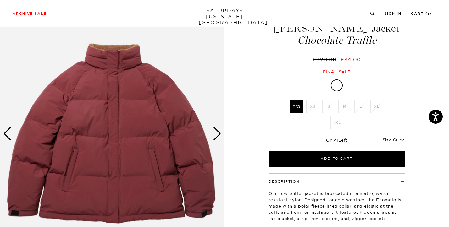
click at [218, 132] on div "Next slide" at bounding box center [217, 134] width 8 height 14
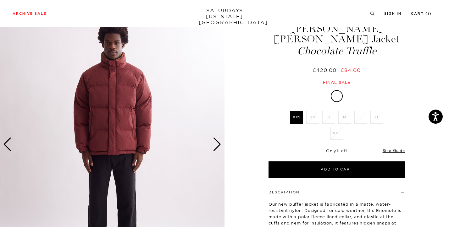
scroll to position [27, 0]
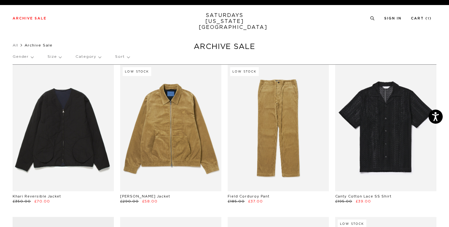
click at [24, 54] on p "Gender" at bounding box center [23, 57] width 21 height 14
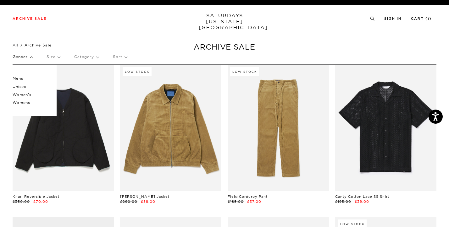
click at [23, 94] on p "Women's" at bounding box center [32, 95] width 38 height 8
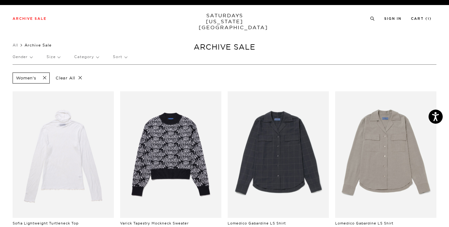
click at [46, 77] on span at bounding box center [42, 78] width 13 height 6
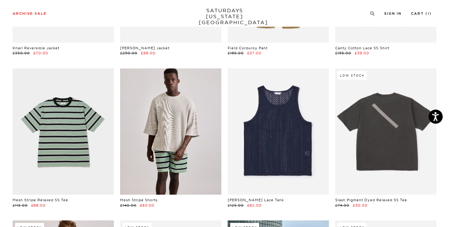
scroll to position [151, 0]
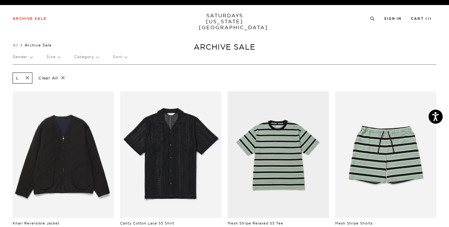
click at [59, 57] on p "Size" at bounding box center [53, 57] width 14 height 14
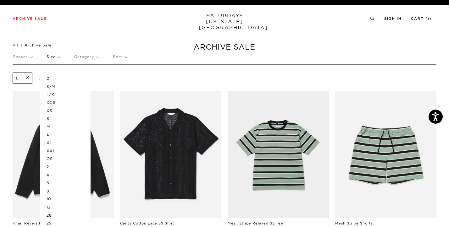
click at [49, 142] on p "XL" at bounding box center [65, 143] width 38 height 8
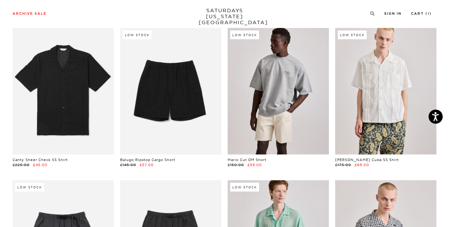
scroll to position [367, 0]
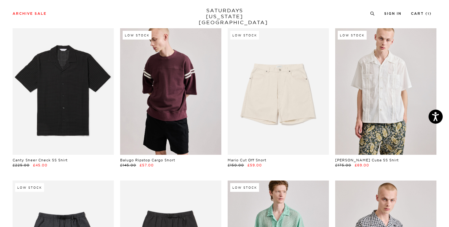
click at [176, 99] on link at bounding box center [170, 91] width 101 height 127
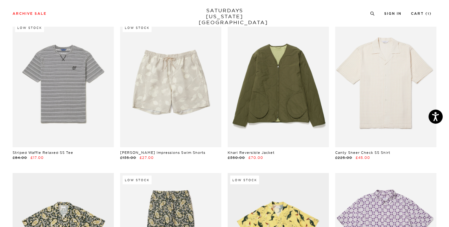
scroll to position [1298, 0]
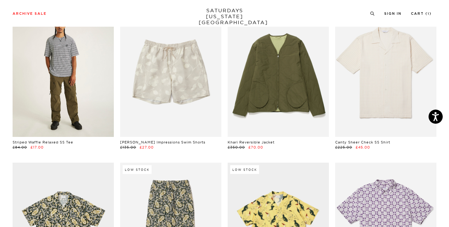
click at [58, 84] on link at bounding box center [63, 73] width 101 height 127
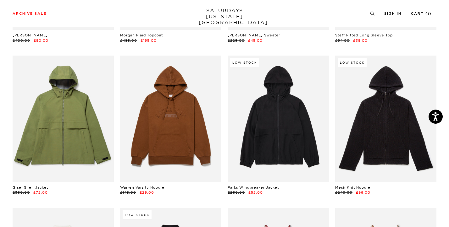
scroll to position [2175, 0]
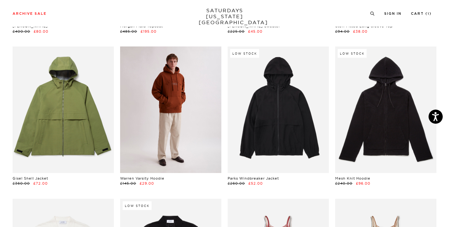
click at [178, 137] on link at bounding box center [170, 109] width 101 height 127
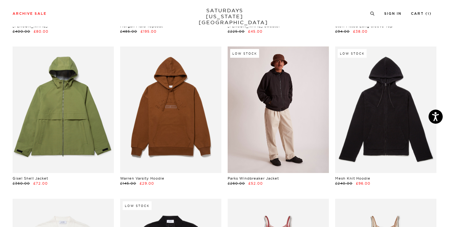
click at [293, 126] on link at bounding box center [277, 109] width 101 height 127
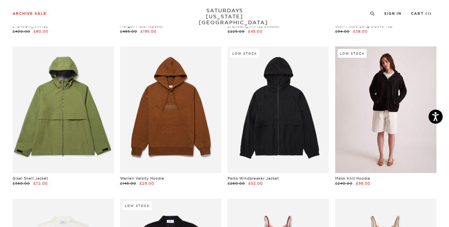
click at [396, 115] on link at bounding box center [385, 109] width 101 height 127
click at [399, 101] on link at bounding box center [385, 109] width 101 height 127
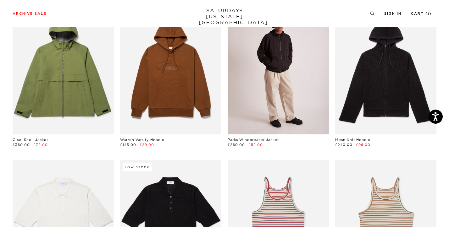
scroll to position [2214, 0]
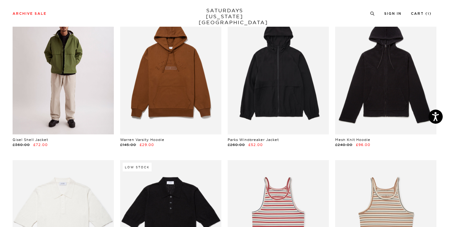
click at [34, 79] on link at bounding box center [63, 71] width 101 height 127
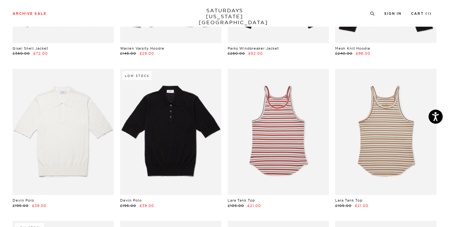
scroll to position [2310, 0]
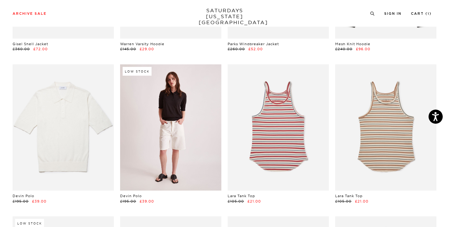
click at [154, 117] on link at bounding box center [170, 127] width 101 height 127
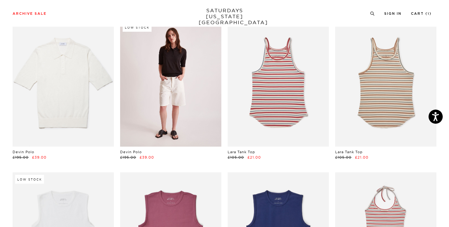
scroll to position [2331, 1]
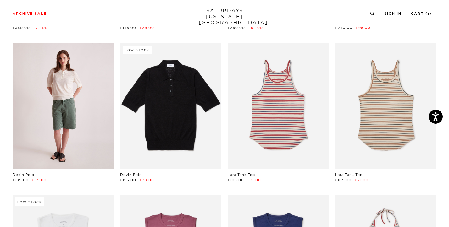
click at [68, 107] on link at bounding box center [63, 106] width 101 height 127
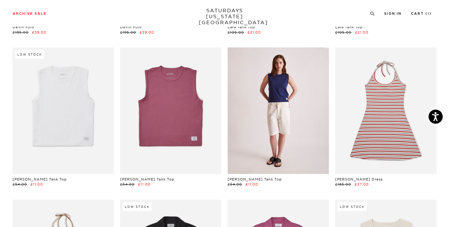
scroll to position [2481, 1]
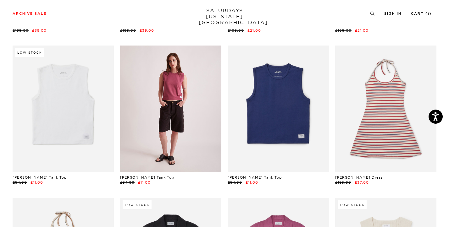
click at [182, 107] on link at bounding box center [170, 109] width 101 height 127
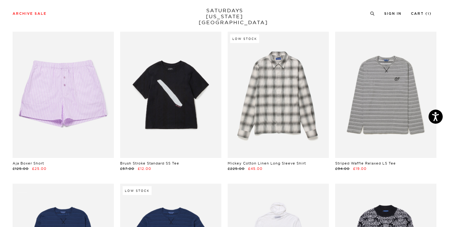
scroll to position [2952, 1]
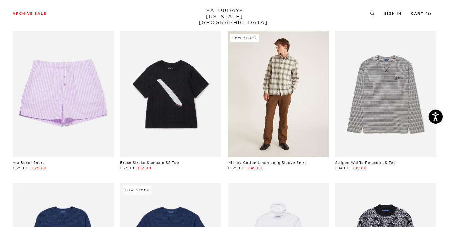
click at [278, 105] on link at bounding box center [277, 94] width 101 height 127
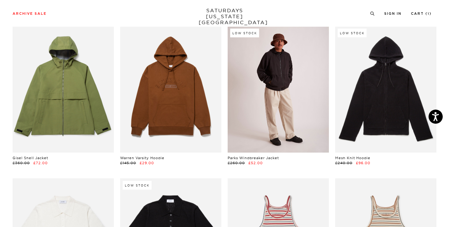
scroll to position [2196, 1]
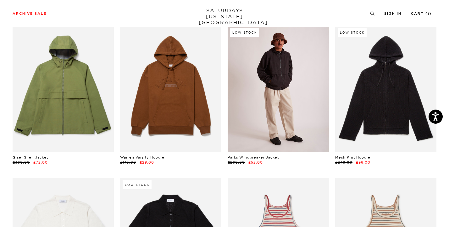
click at [269, 126] on link at bounding box center [277, 88] width 101 height 127
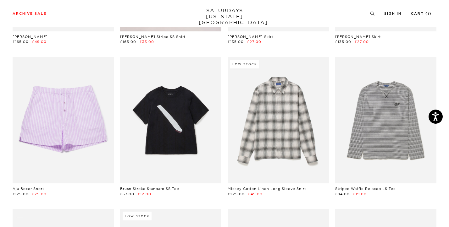
scroll to position [2921, 1]
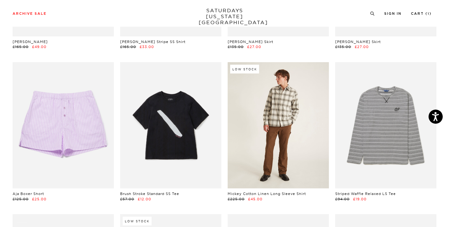
click at [257, 143] on link at bounding box center [277, 125] width 101 height 127
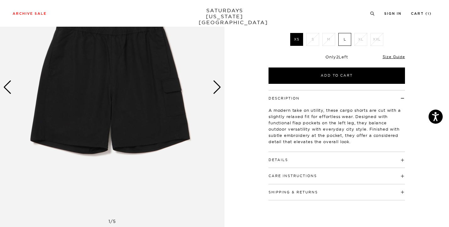
scroll to position [75, 0]
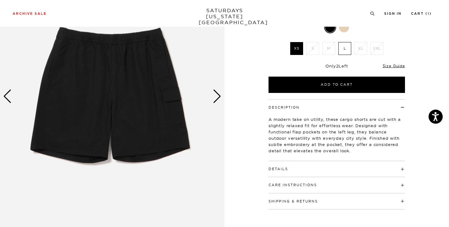
click at [215, 95] on div "Next slide" at bounding box center [217, 97] width 8 height 14
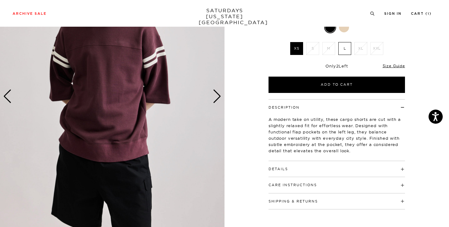
scroll to position [125, 0]
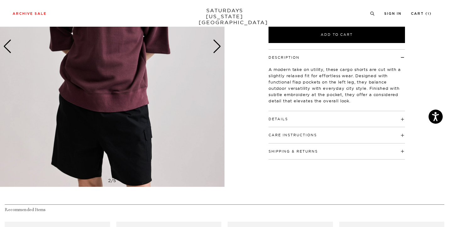
click at [218, 43] on div "Next slide" at bounding box center [217, 47] width 8 height 14
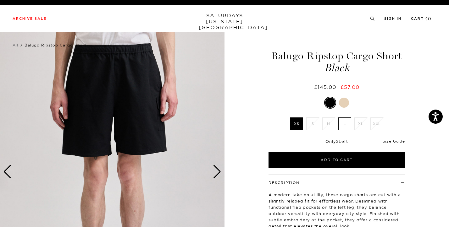
scroll to position [0, 0]
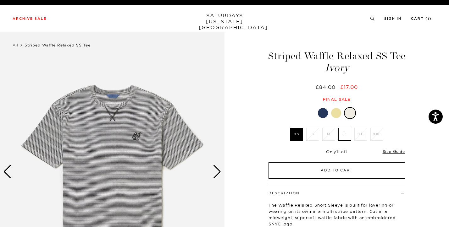
click at [331, 168] on button "Add to Cart" at bounding box center [336, 170] width 136 height 16
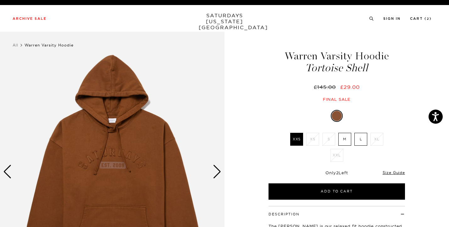
scroll to position [51, 0]
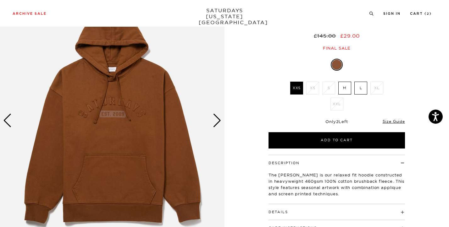
click at [218, 120] on div "Next slide" at bounding box center [217, 121] width 8 height 14
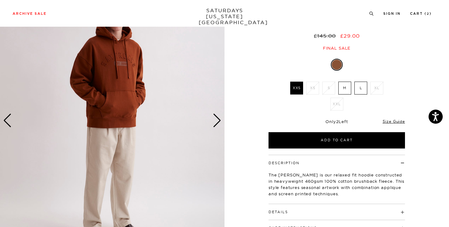
click at [218, 120] on div "Next slide" at bounding box center [217, 121] width 8 height 14
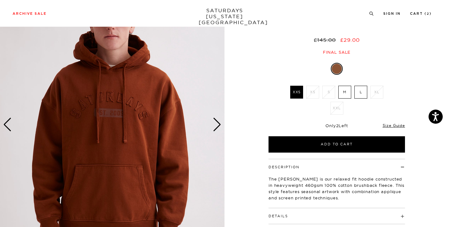
scroll to position [46, 0]
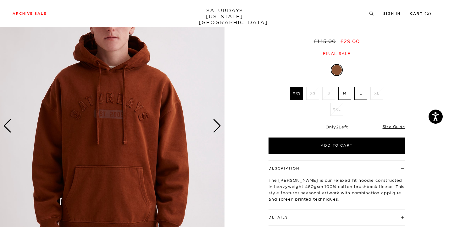
click at [218, 126] on div "Next slide" at bounding box center [217, 126] width 8 height 14
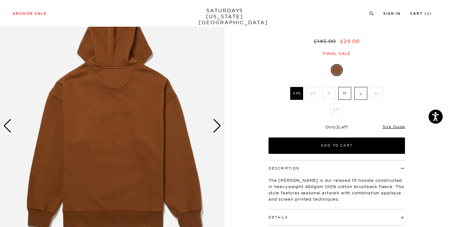
click at [361, 91] on label "L" at bounding box center [360, 93] width 13 height 13
click at [0, 0] on input "L" at bounding box center [0, 0] width 0 height 0
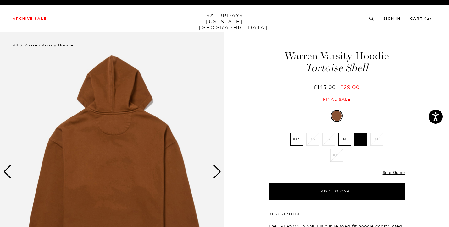
scroll to position [0, 0]
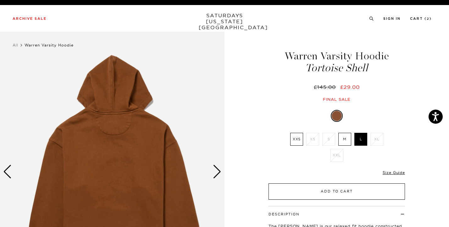
click at [333, 188] on button "Add to Cart" at bounding box center [336, 191] width 136 height 16
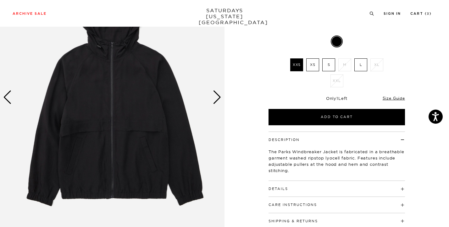
scroll to position [75, 0]
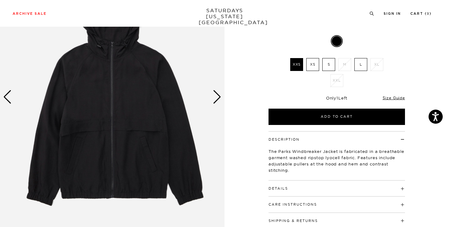
click at [219, 97] on div "Next slide" at bounding box center [217, 97] width 8 height 14
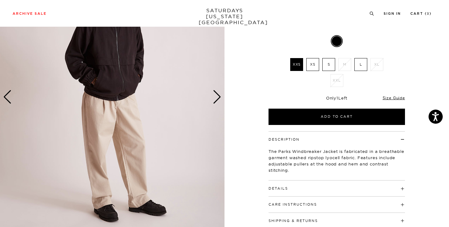
click at [219, 97] on div "Next slide" at bounding box center [217, 97] width 8 height 14
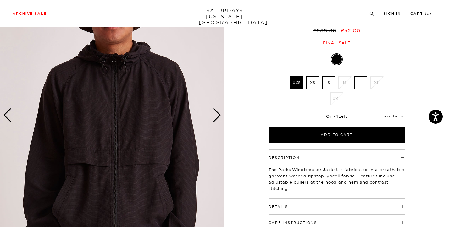
scroll to position [53, 0]
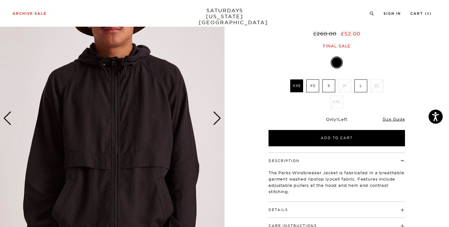
click at [220, 116] on div "Next slide" at bounding box center [217, 119] width 8 height 14
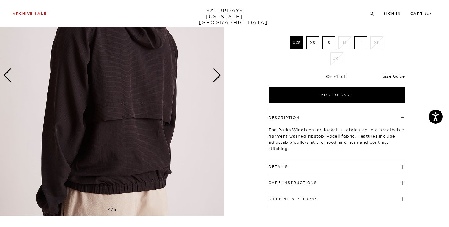
scroll to position [97, 0]
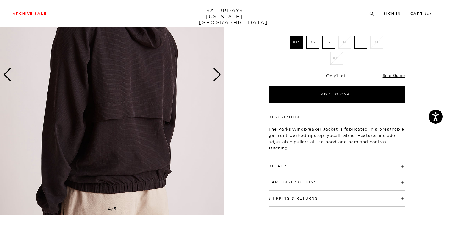
click at [330, 163] on h4 "Details" at bounding box center [336, 163] width 136 height 10
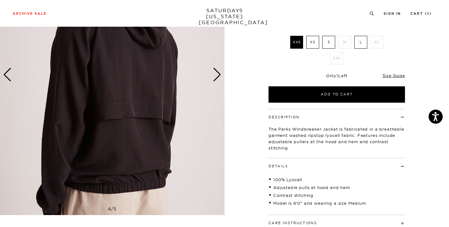
click at [330, 163] on h4 "Details" at bounding box center [336, 163] width 136 height 10
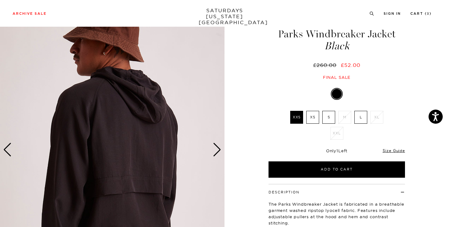
scroll to position [3, 0]
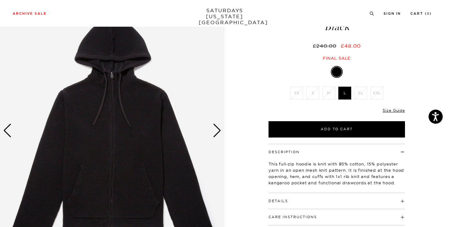
scroll to position [40, 0]
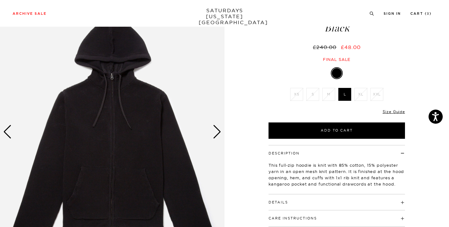
click at [218, 131] on div "Next slide" at bounding box center [217, 132] width 8 height 14
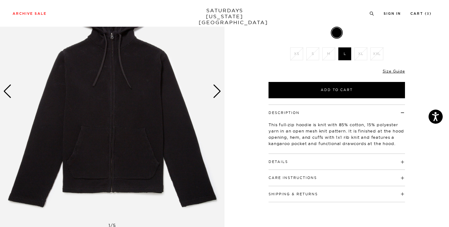
click at [322, 159] on h4 "Details" at bounding box center [336, 159] width 136 height 10
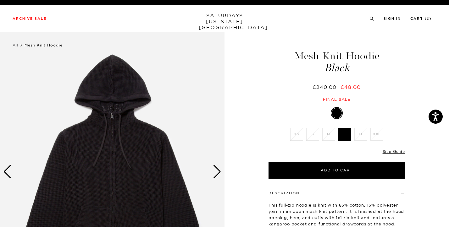
scroll to position [0, 1]
click at [215, 173] on div "Next slide" at bounding box center [217, 172] width 8 height 14
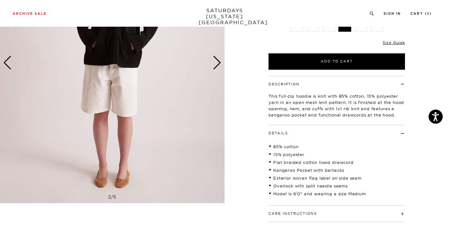
scroll to position [110, 1]
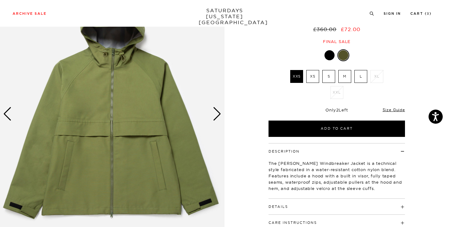
scroll to position [64, 0]
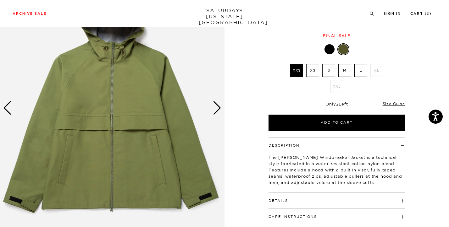
click at [221, 109] on img at bounding box center [112, 108] width 224 height 280
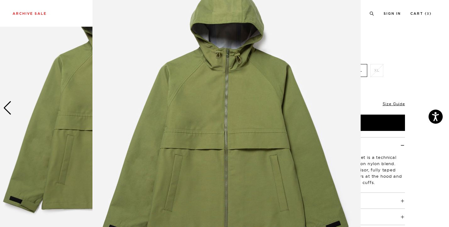
scroll to position [33, 0]
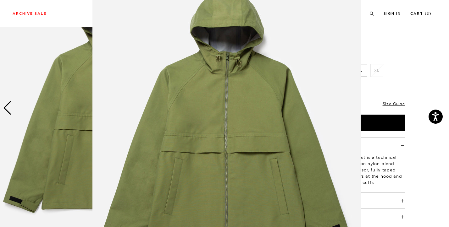
click at [401, 59] on figure at bounding box center [224, 113] width 449 height 227
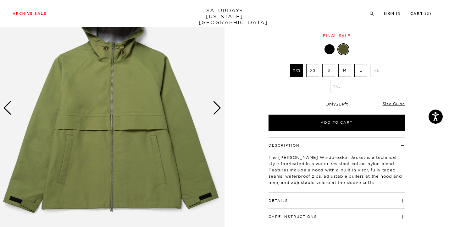
click at [219, 107] on div "Next slide" at bounding box center [217, 108] width 8 height 14
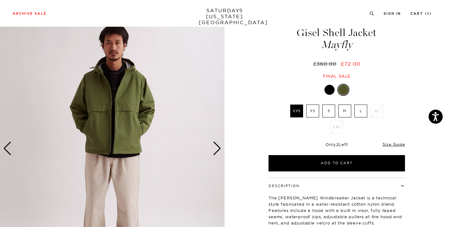
scroll to position [16, 0]
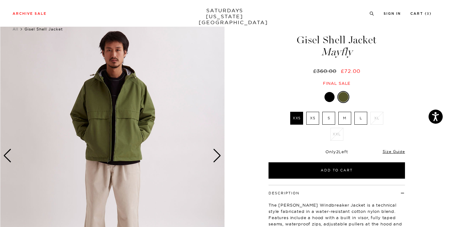
click at [219, 152] on div "Next slide" at bounding box center [217, 156] width 8 height 14
click at [219, 156] on div "Next slide" at bounding box center [217, 156] width 8 height 14
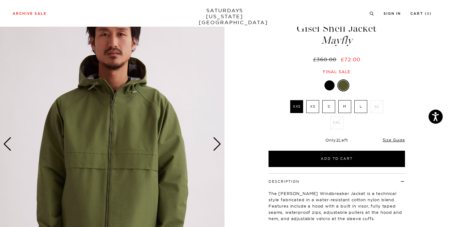
scroll to position [16, 1]
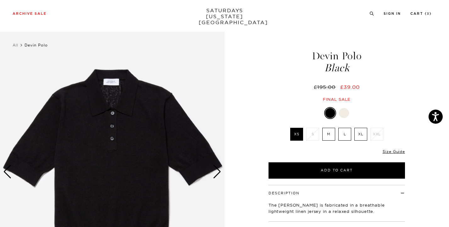
scroll to position [54, 0]
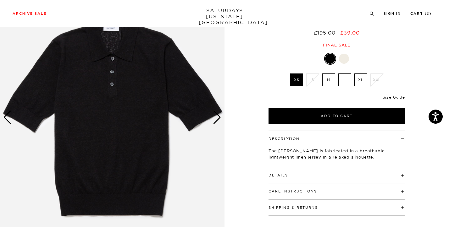
click at [219, 117] on div "Next slide" at bounding box center [217, 118] width 8 height 14
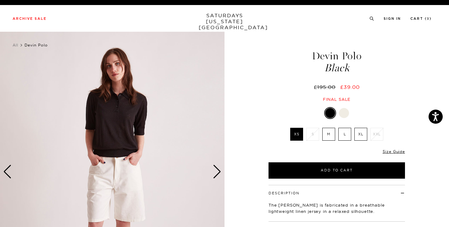
scroll to position [0, 0]
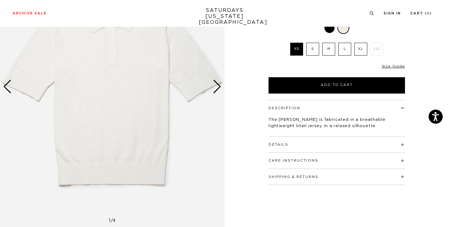
scroll to position [87, 0]
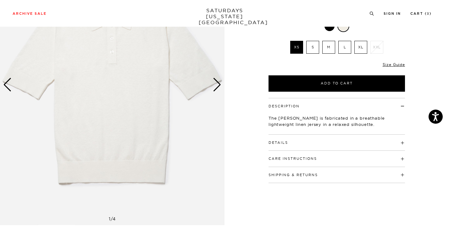
click at [342, 142] on h4 "Details" at bounding box center [336, 140] width 136 height 10
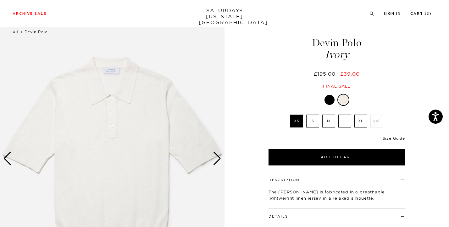
scroll to position [13, 0]
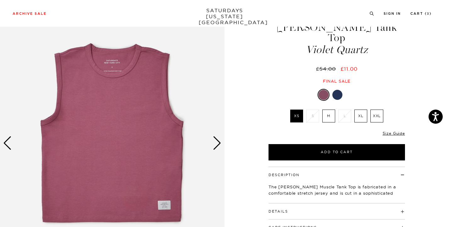
scroll to position [29, 0]
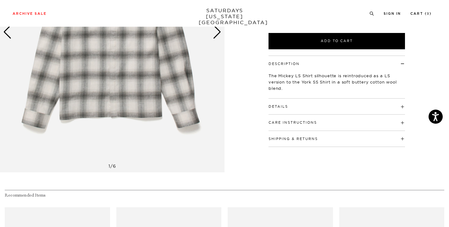
scroll to position [140, 0]
click at [354, 105] on h4 "Details" at bounding box center [336, 103] width 136 height 10
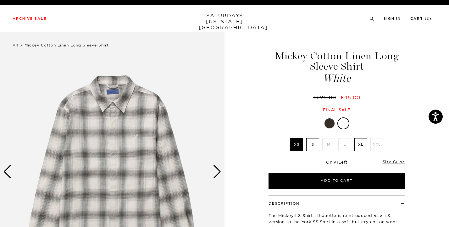
scroll to position [0, 0]
click at [211, 168] on img at bounding box center [112, 172] width 224 height 280
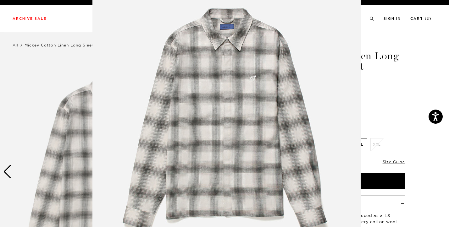
scroll to position [42, 0]
click at [385, 106] on figure at bounding box center [224, 113] width 449 height 227
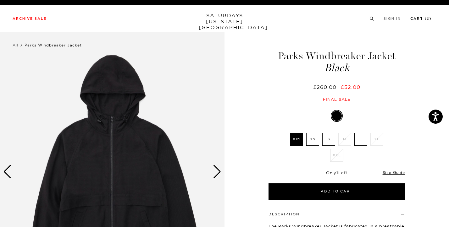
scroll to position [0, 0]
click at [420, 17] on link "Cart ( 3 )" at bounding box center [420, 18] width 21 height 3
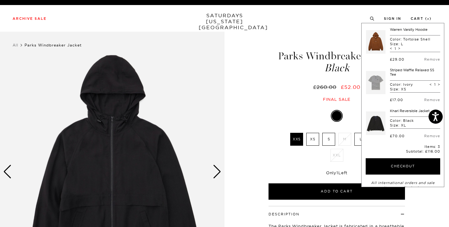
scroll to position [0, 0]
click at [276, 98] on div "Final sale" at bounding box center [336, 99] width 138 height 5
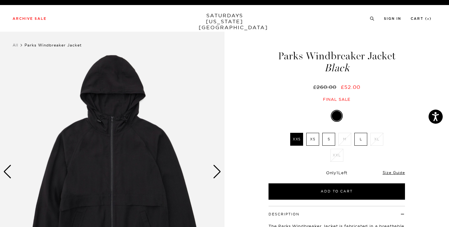
click at [356, 140] on label "L" at bounding box center [360, 139] width 13 height 13
click at [0, 0] on input "L" at bounding box center [0, 0] width 0 height 0
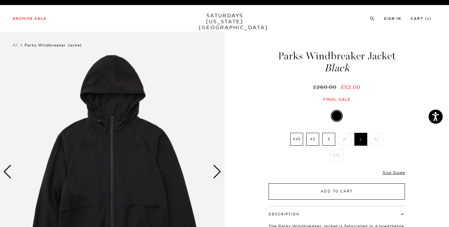
click at [347, 188] on button "Add to Cart" at bounding box center [336, 191] width 136 height 16
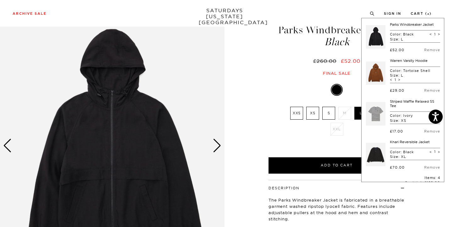
scroll to position [0, 0]
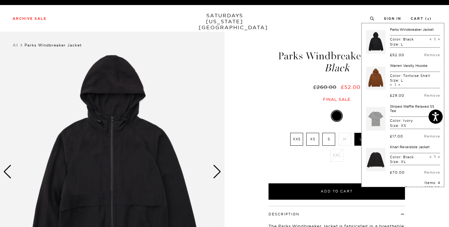
click at [264, 88] on div "Parks Windbreaker Jacket Black £260.00 £52.00 Final sale" at bounding box center [336, 70] width 157 height 64
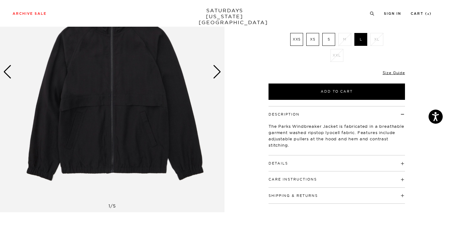
scroll to position [151, 0]
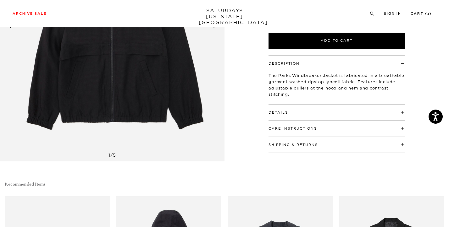
click at [279, 105] on h4 "Details" at bounding box center [336, 110] width 136 height 10
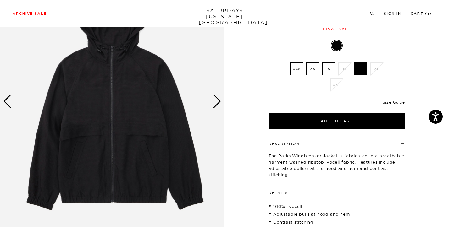
scroll to position [87, 0]
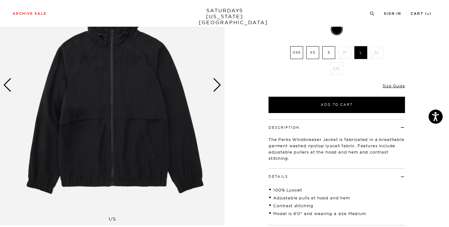
click at [217, 87] on div "Next slide" at bounding box center [217, 85] width 8 height 14
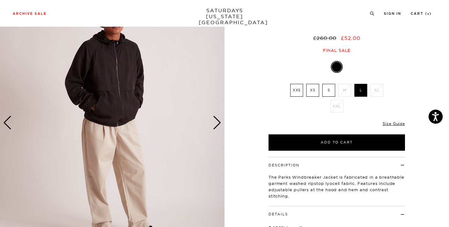
scroll to position [44, 0]
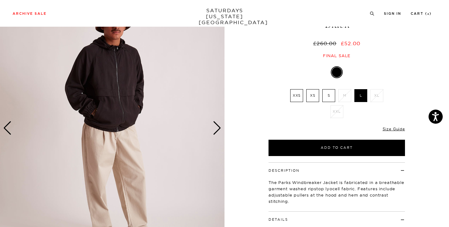
click at [219, 127] on div "Next slide" at bounding box center [217, 128] width 8 height 14
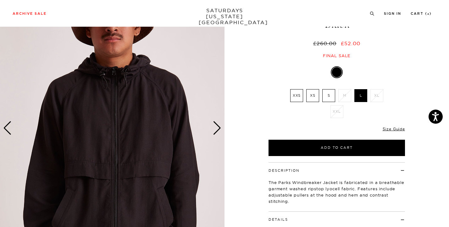
click at [219, 127] on div "Next slide" at bounding box center [217, 128] width 8 height 14
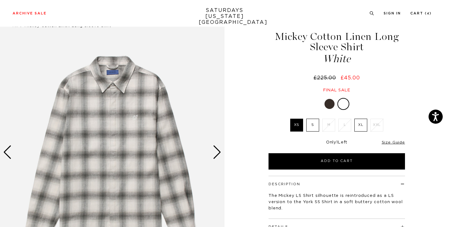
scroll to position [38, 0]
